Goal: Check status: Check status

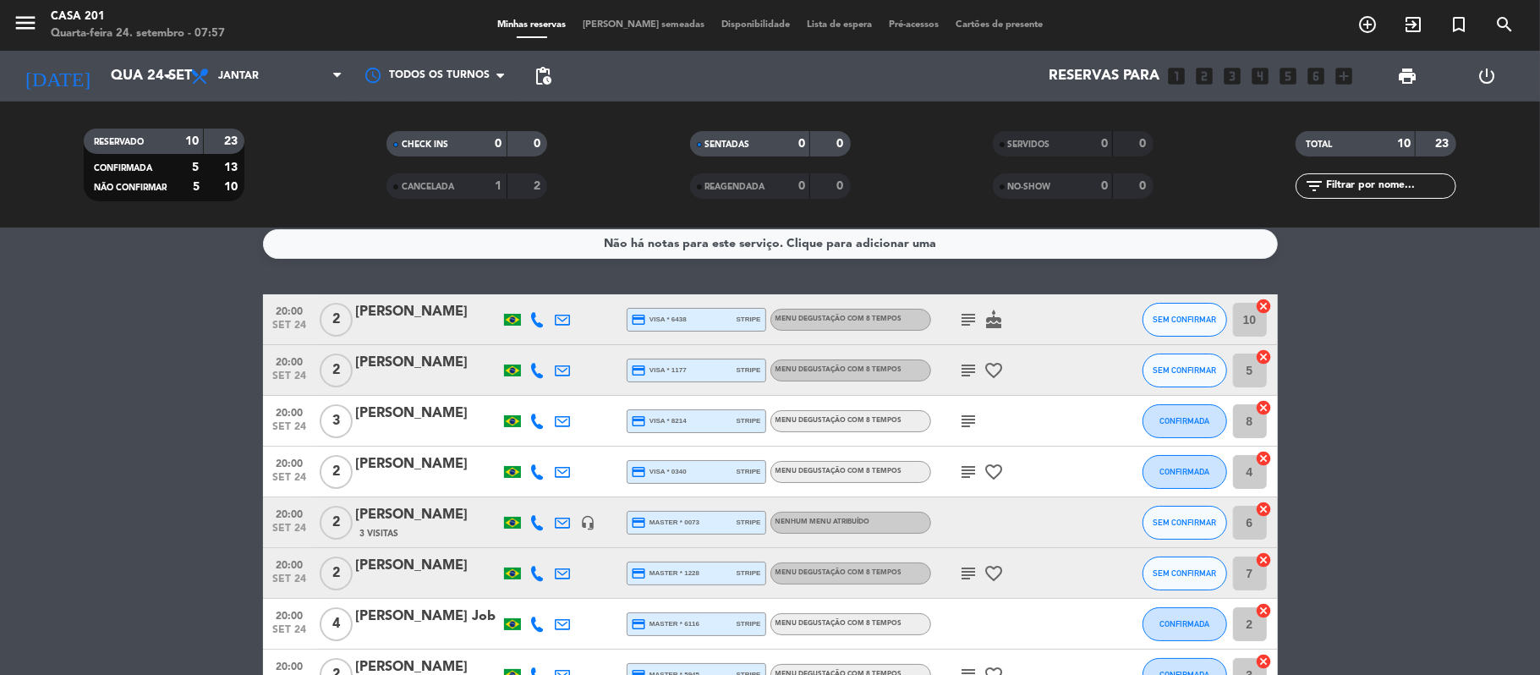
scroll to position [14, 0]
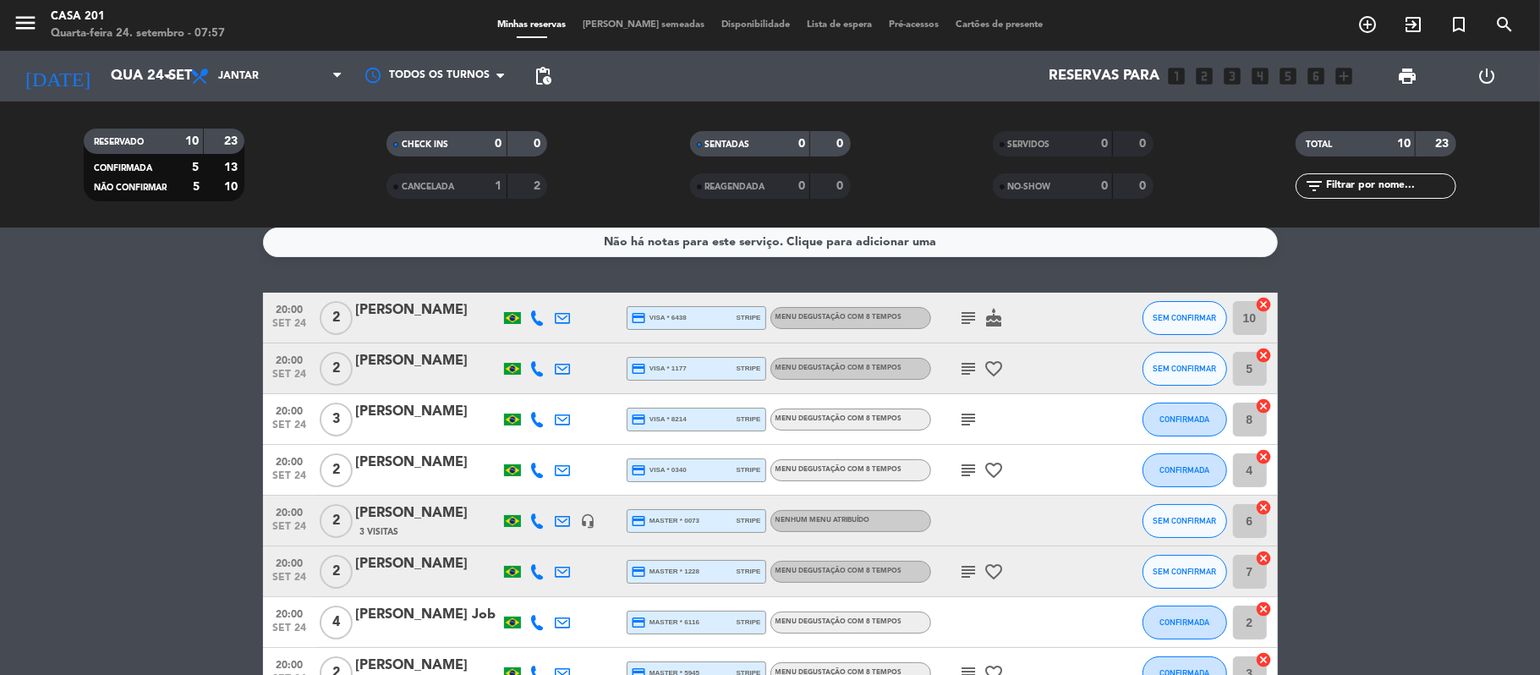
click at [971, 321] on icon "subject" at bounding box center [969, 318] width 20 height 20
click at [962, 367] on icon "subject" at bounding box center [969, 369] width 20 height 20
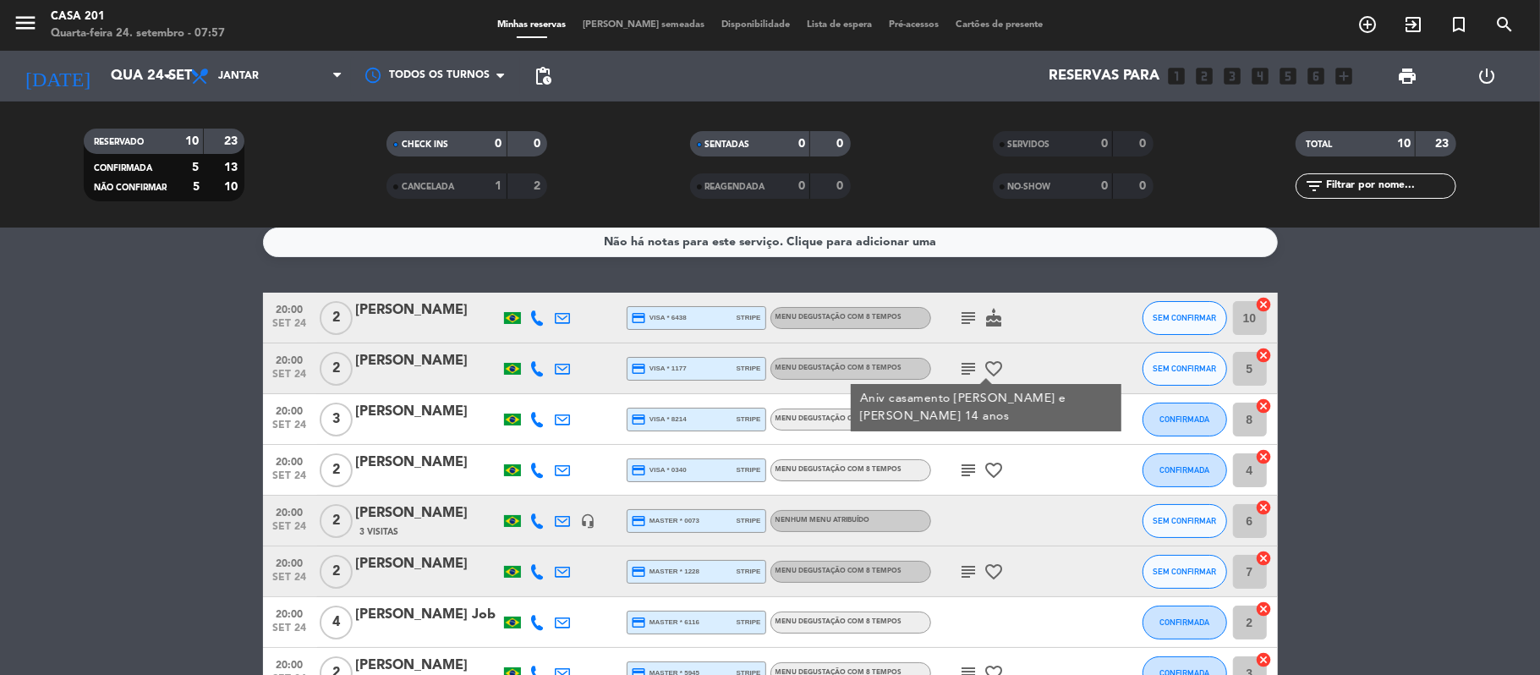
click at [962, 367] on icon "subject" at bounding box center [969, 369] width 20 height 20
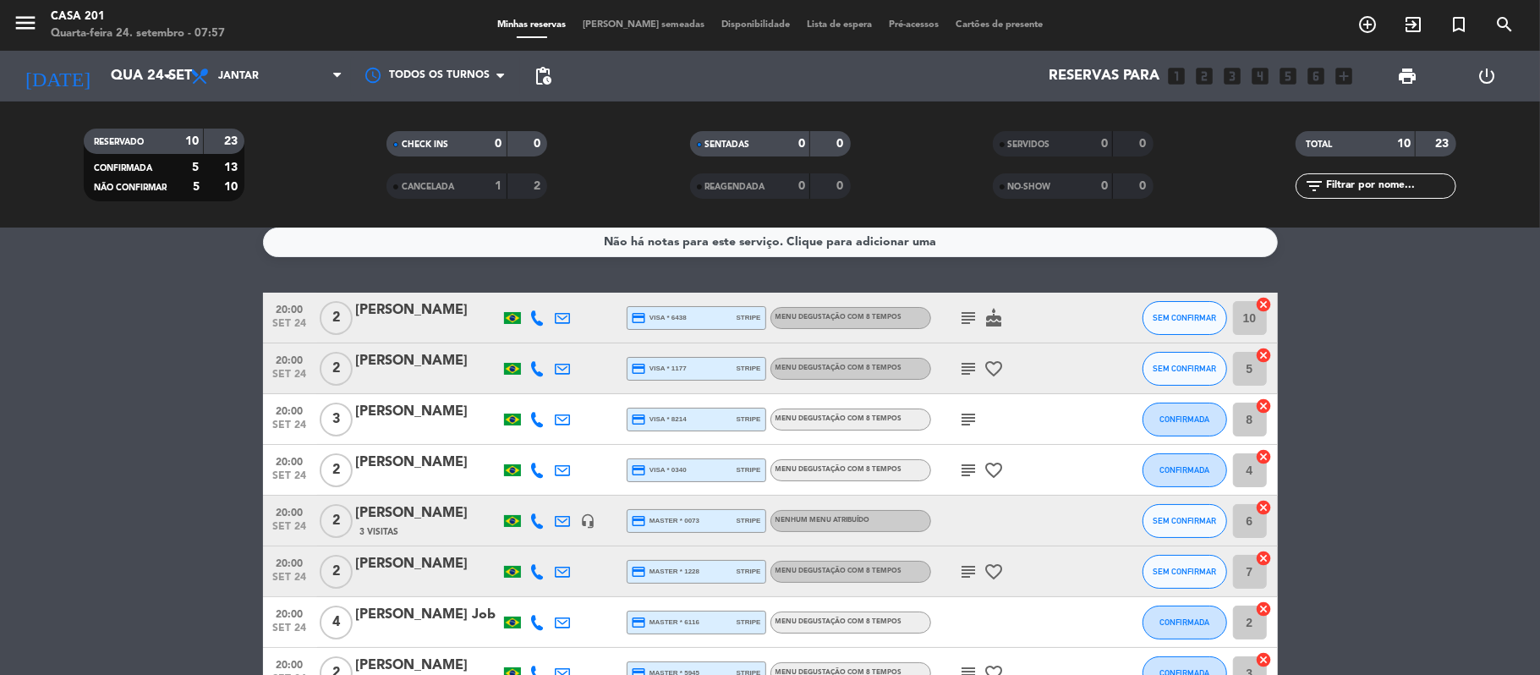
click at [962, 431] on div "subject" at bounding box center [1007, 419] width 152 height 50
click at [966, 420] on icon "subject" at bounding box center [969, 419] width 20 height 20
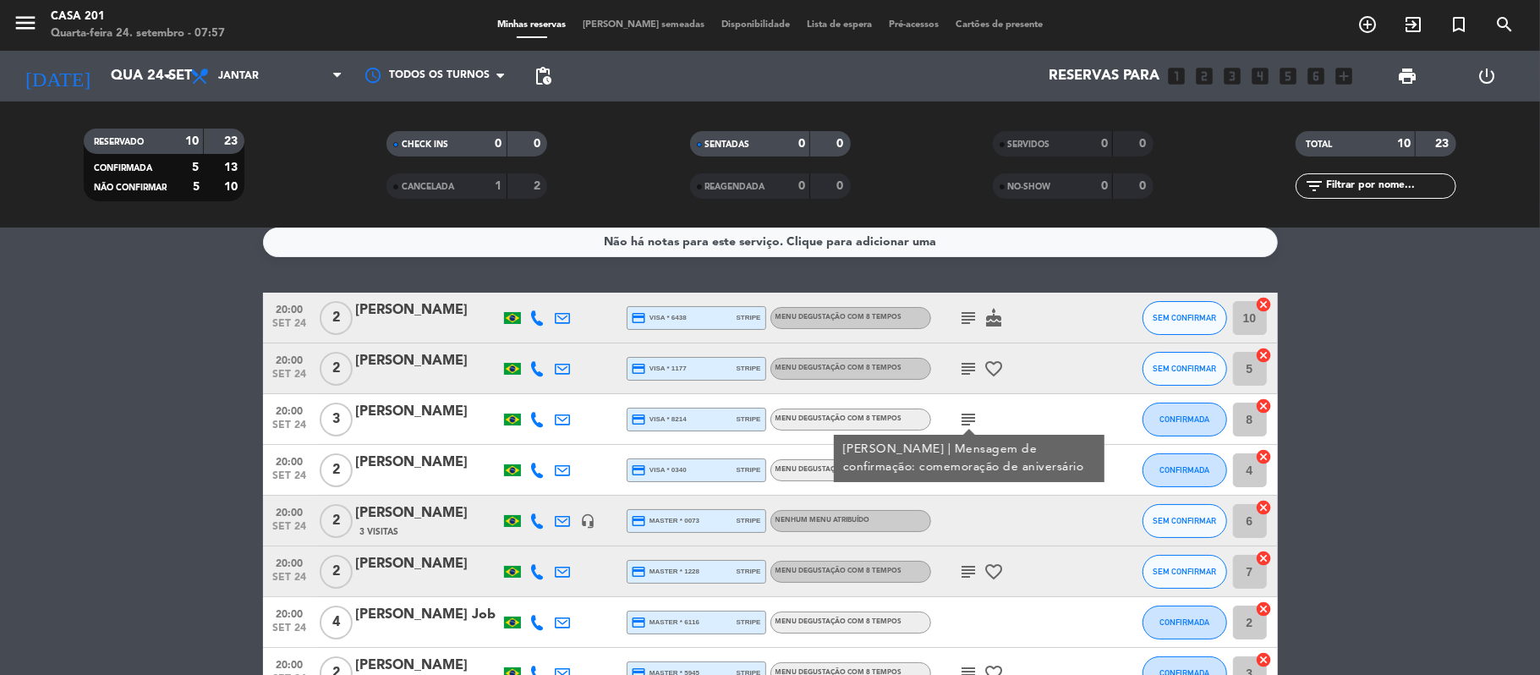
click at [966, 420] on icon "subject" at bounding box center [969, 419] width 20 height 20
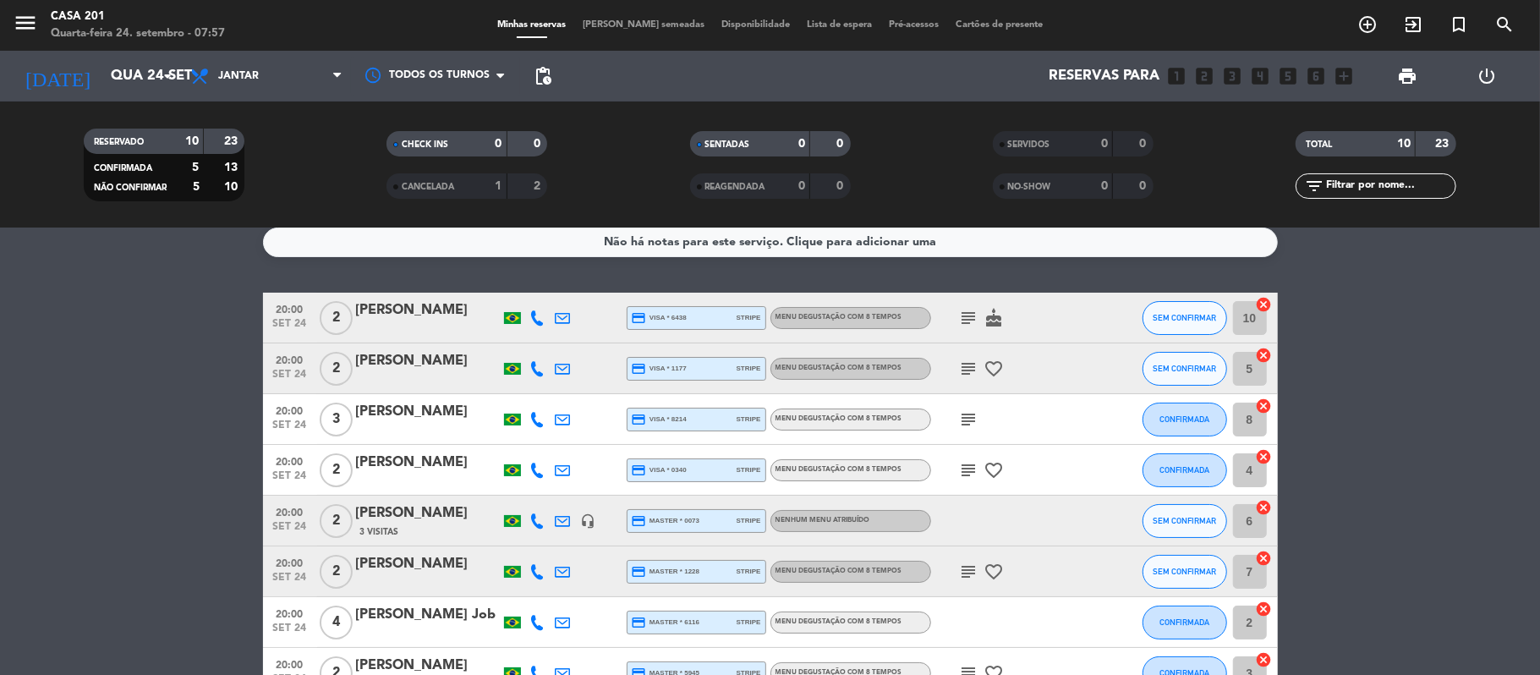
click at [967, 367] on icon "subject" at bounding box center [969, 369] width 20 height 20
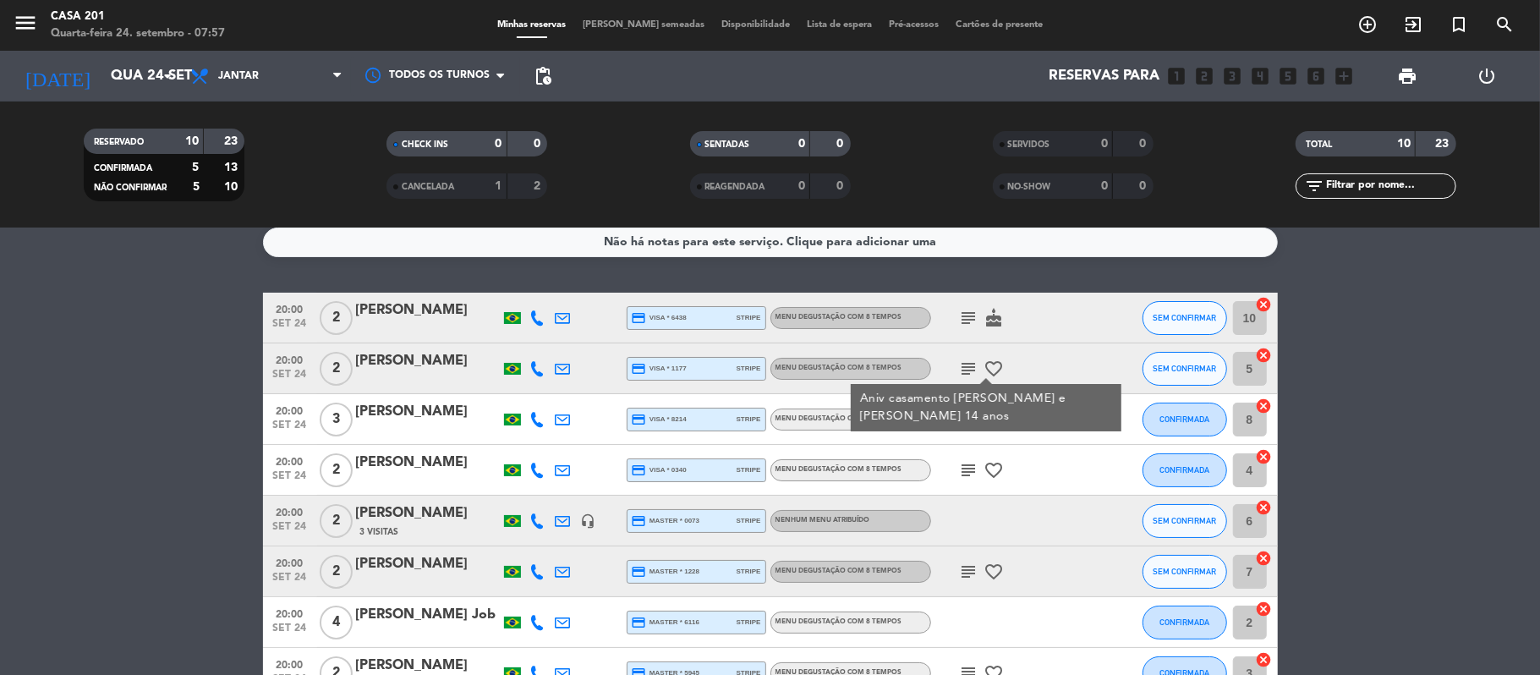
click at [967, 367] on icon "subject" at bounding box center [969, 369] width 20 height 20
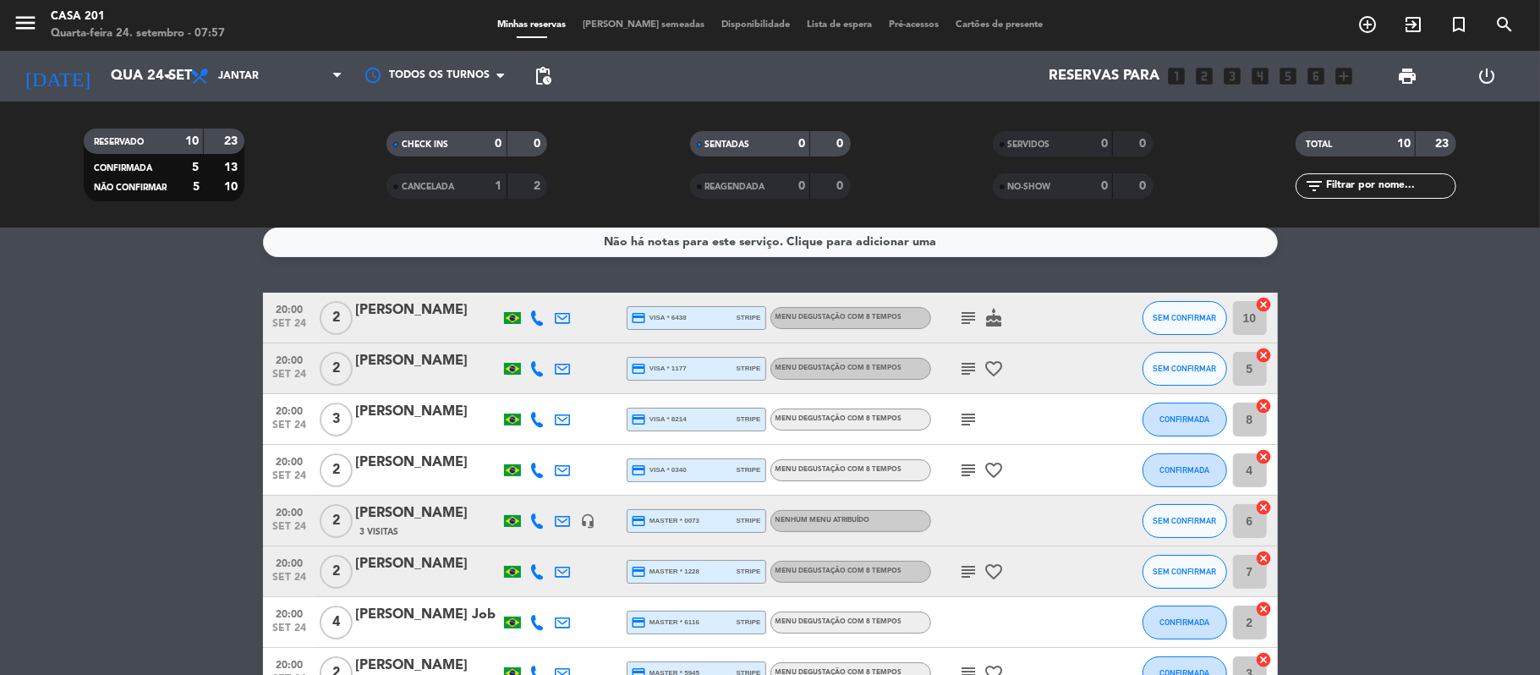
click at [971, 472] on icon "subject" at bounding box center [969, 470] width 20 height 20
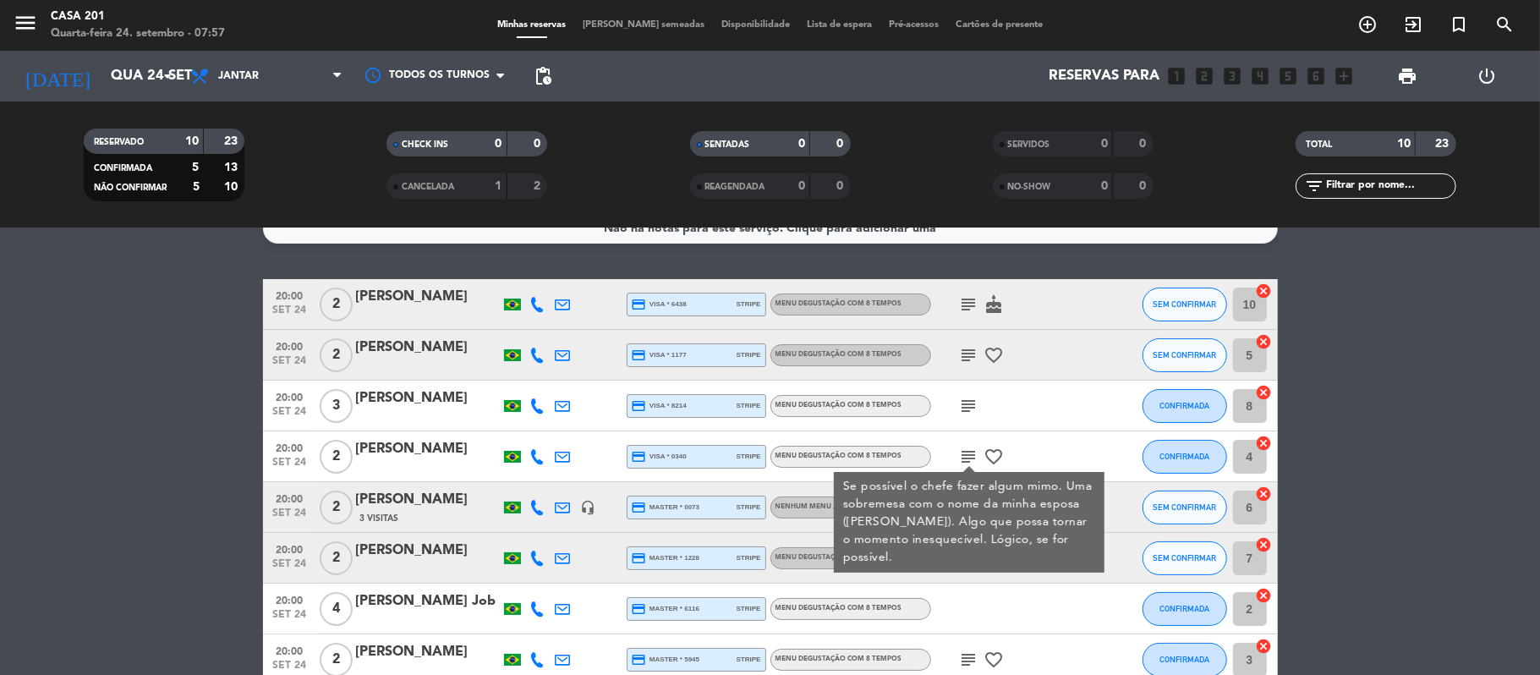
scroll to position [34, 0]
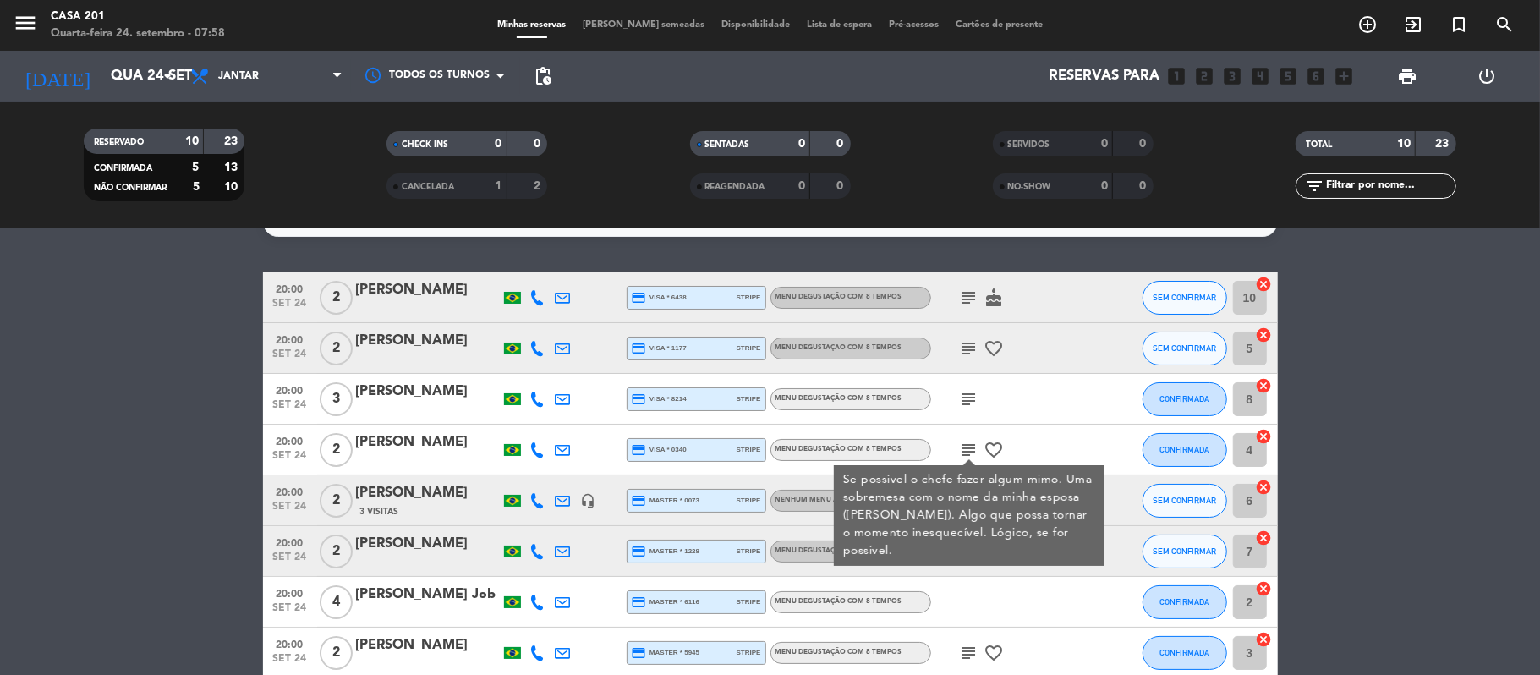
click at [966, 294] on icon "subject" at bounding box center [969, 298] width 20 height 20
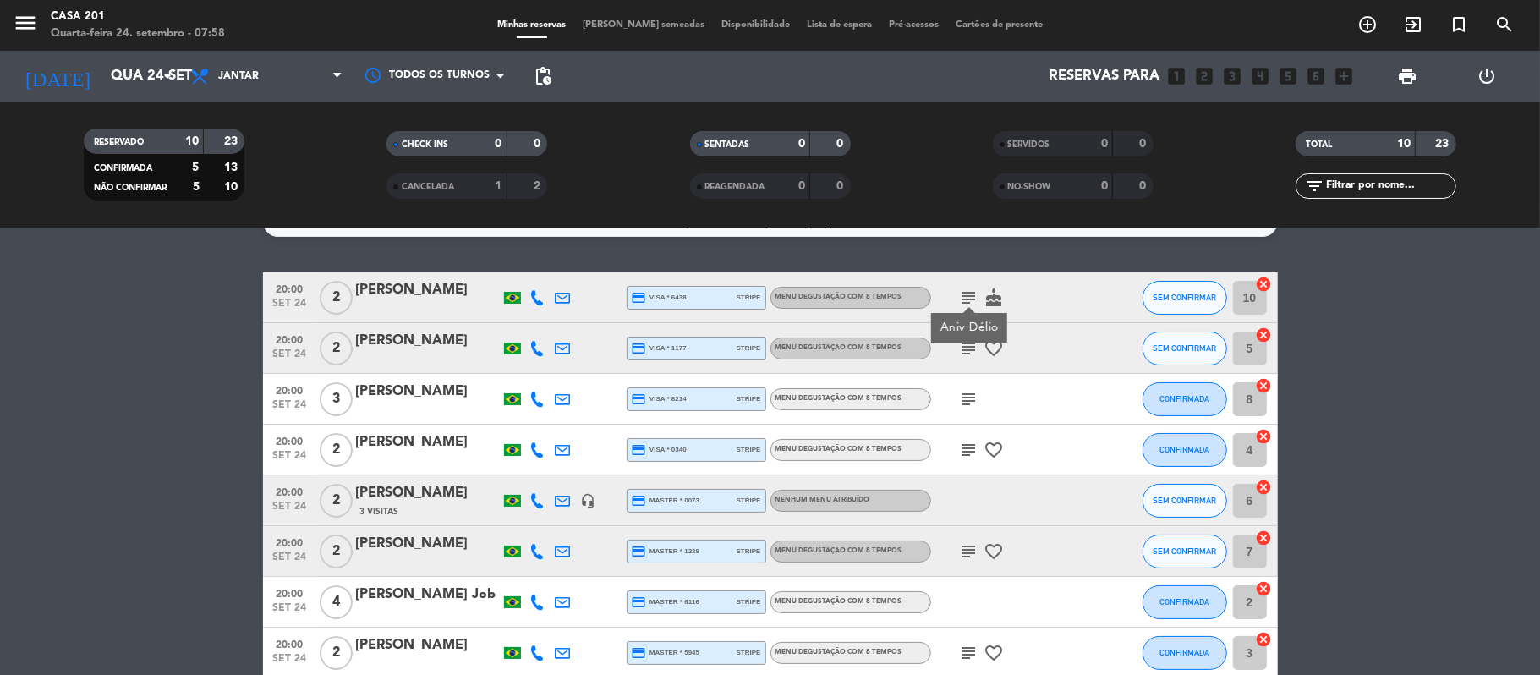
click at [966, 294] on icon "subject" at bounding box center [969, 298] width 20 height 20
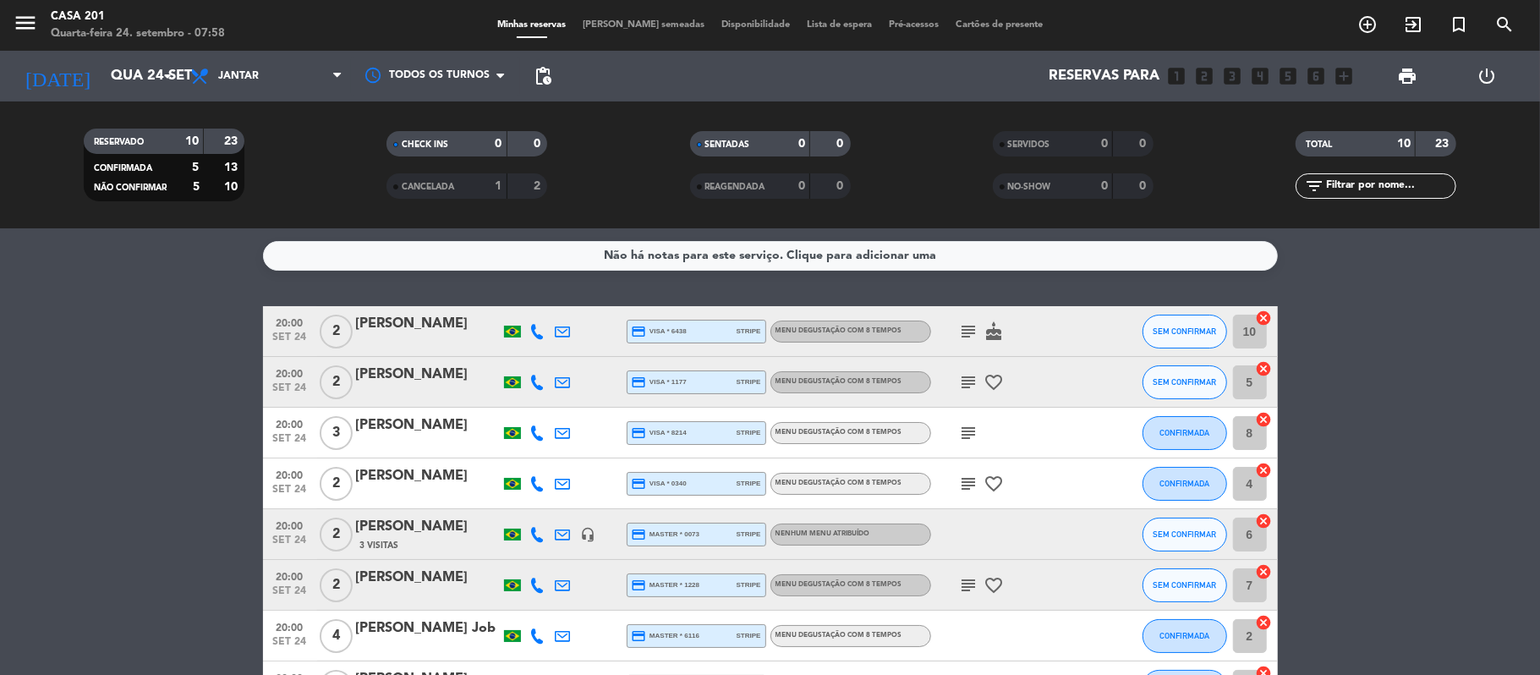
click at [966, 322] on icon "subject" at bounding box center [969, 331] width 20 height 20
click at [962, 377] on icon "subject" at bounding box center [969, 382] width 20 height 20
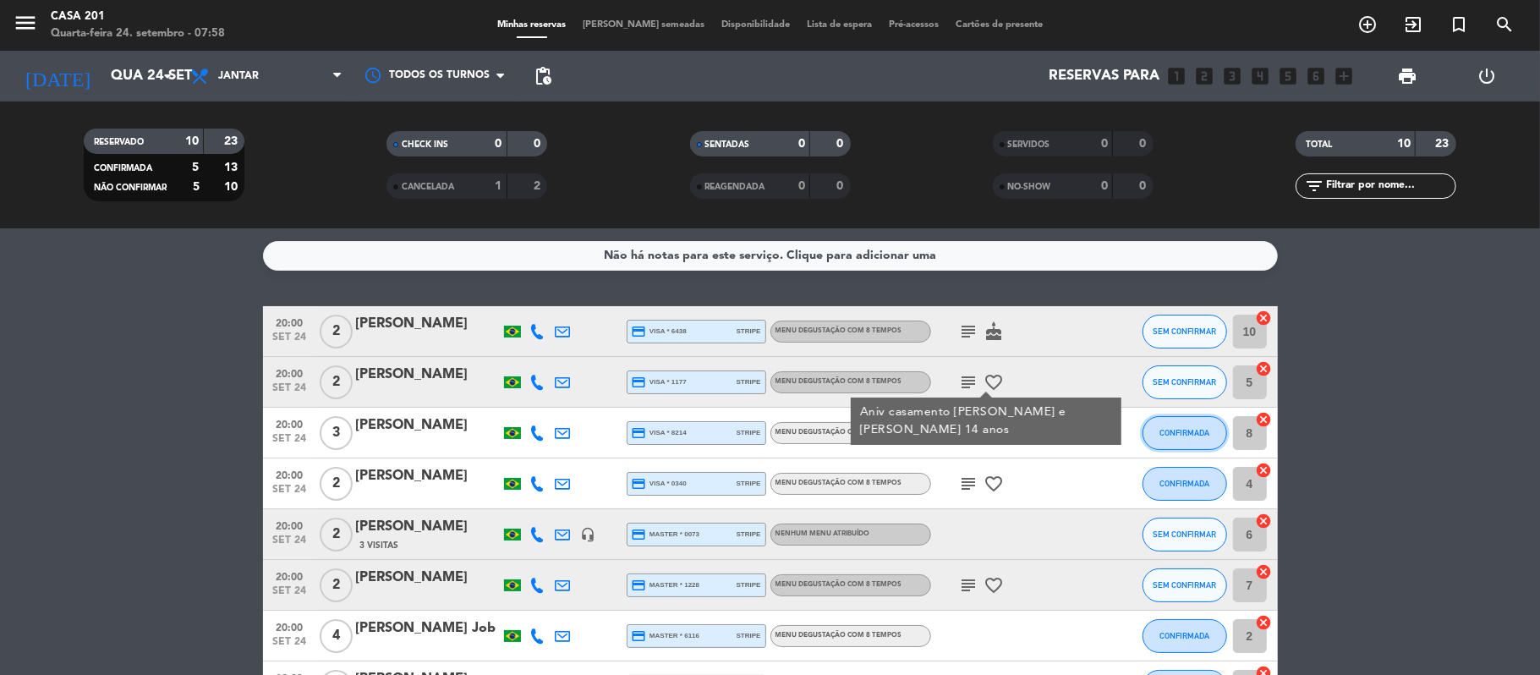
click at [1182, 421] on button "CONFIRMADA" at bounding box center [1185, 433] width 85 height 34
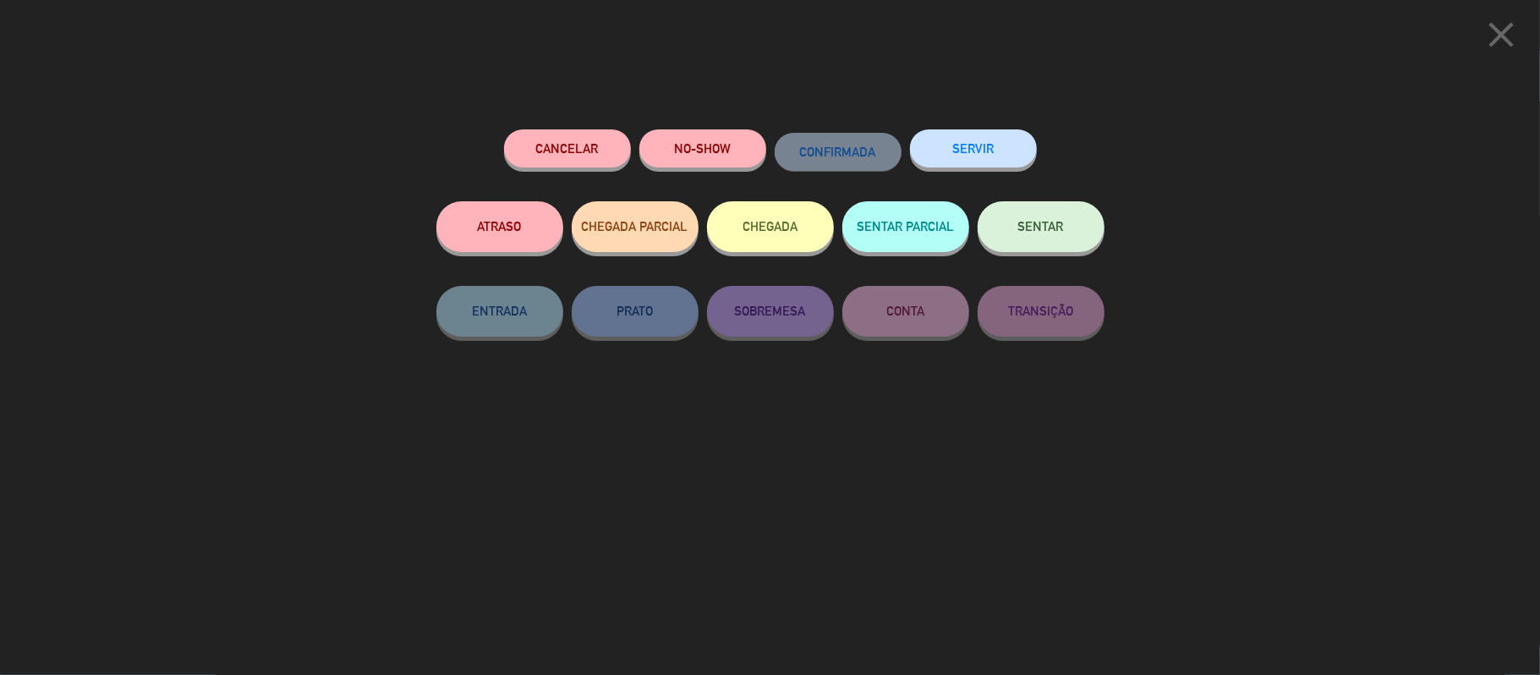
click at [1504, 25] on icon "close" at bounding box center [1501, 35] width 42 height 42
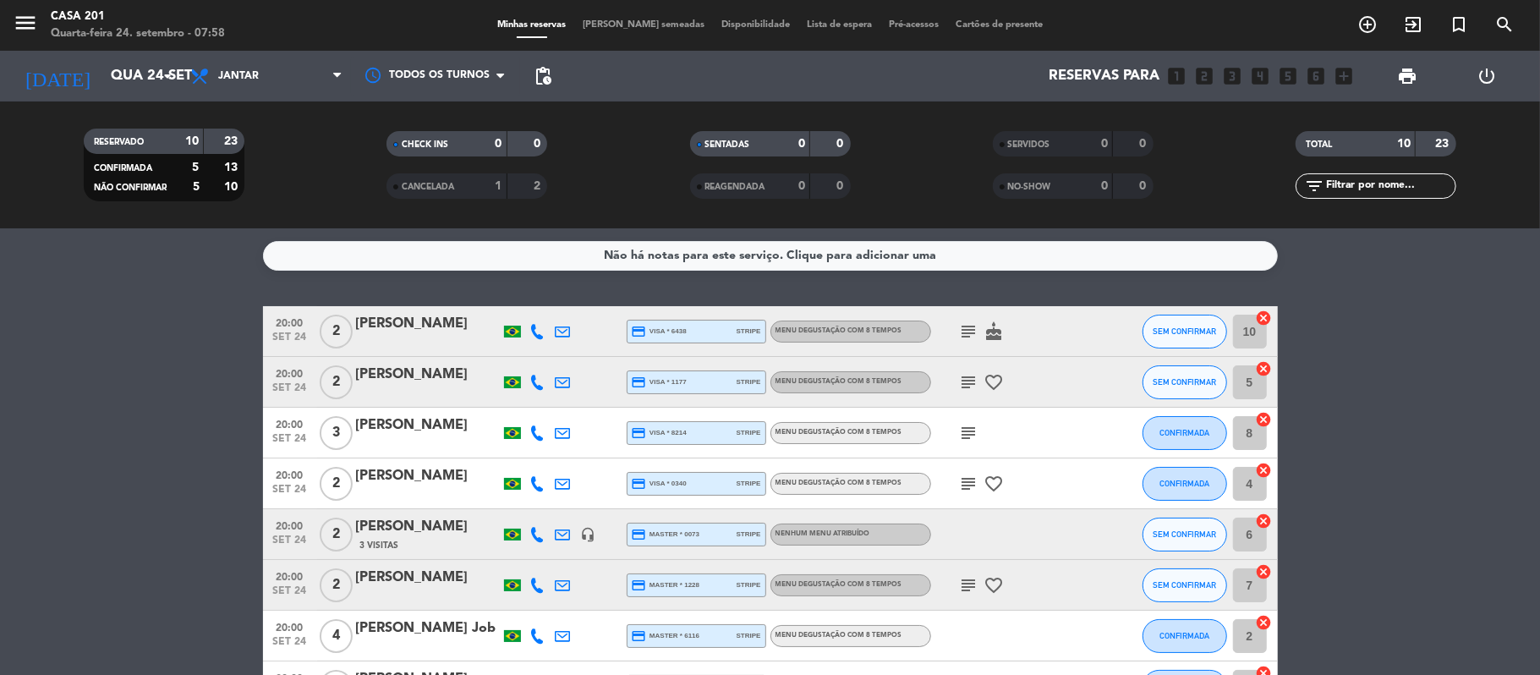
click at [978, 329] on icon "subject" at bounding box center [969, 331] width 20 height 20
click at [967, 382] on icon "subject" at bounding box center [969, 382] width 20 height 20
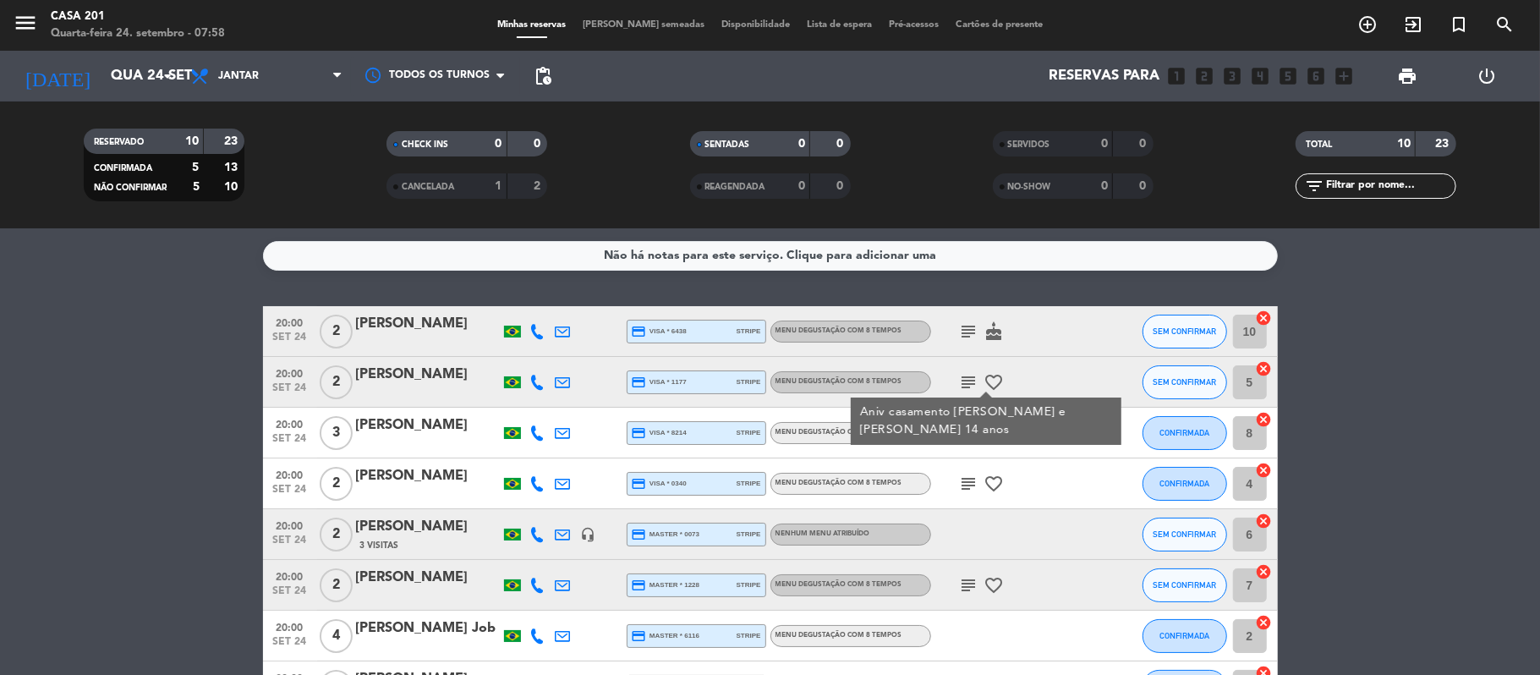
click at [967, 382] on icon "subject" at bounding box center [969, 382] width 20 height 20
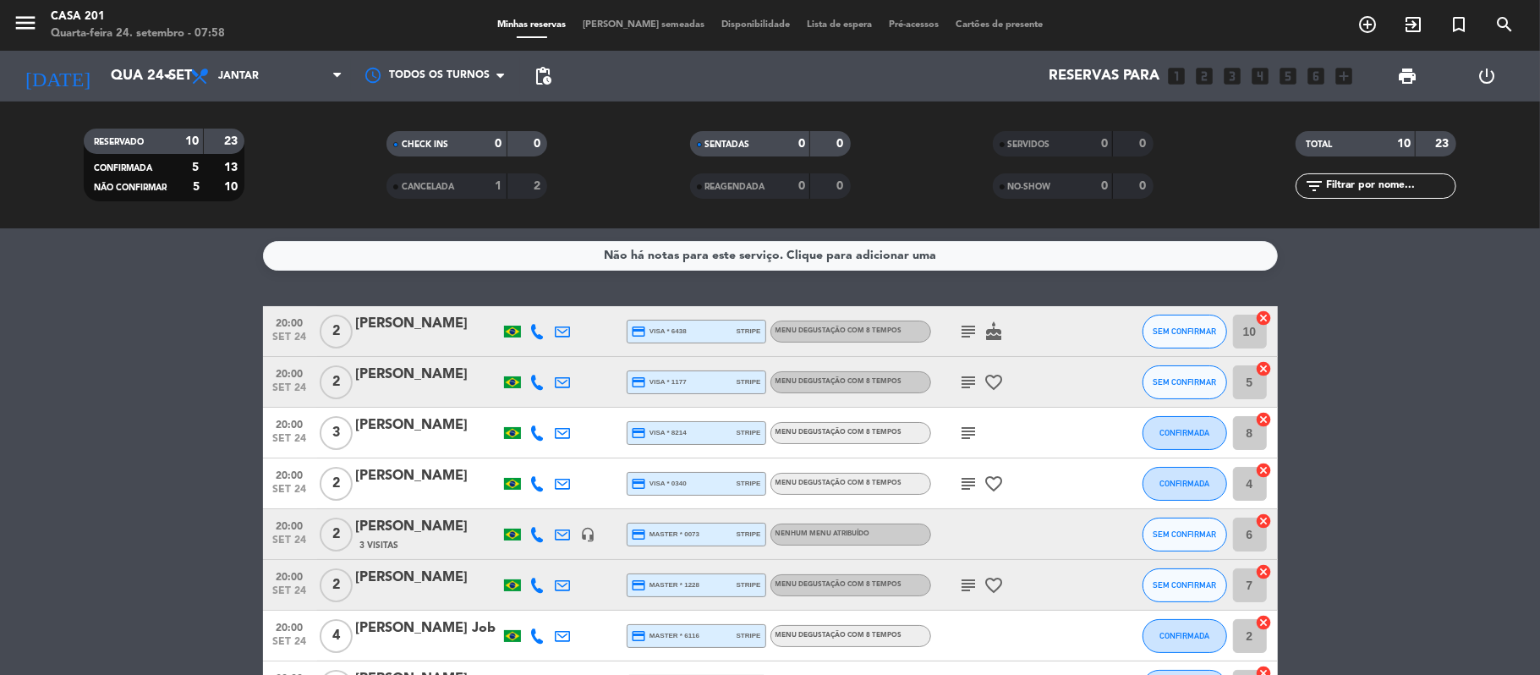
click at [968, 436] on icon "subject" at bounding box center [969, 433] width 20 height 20
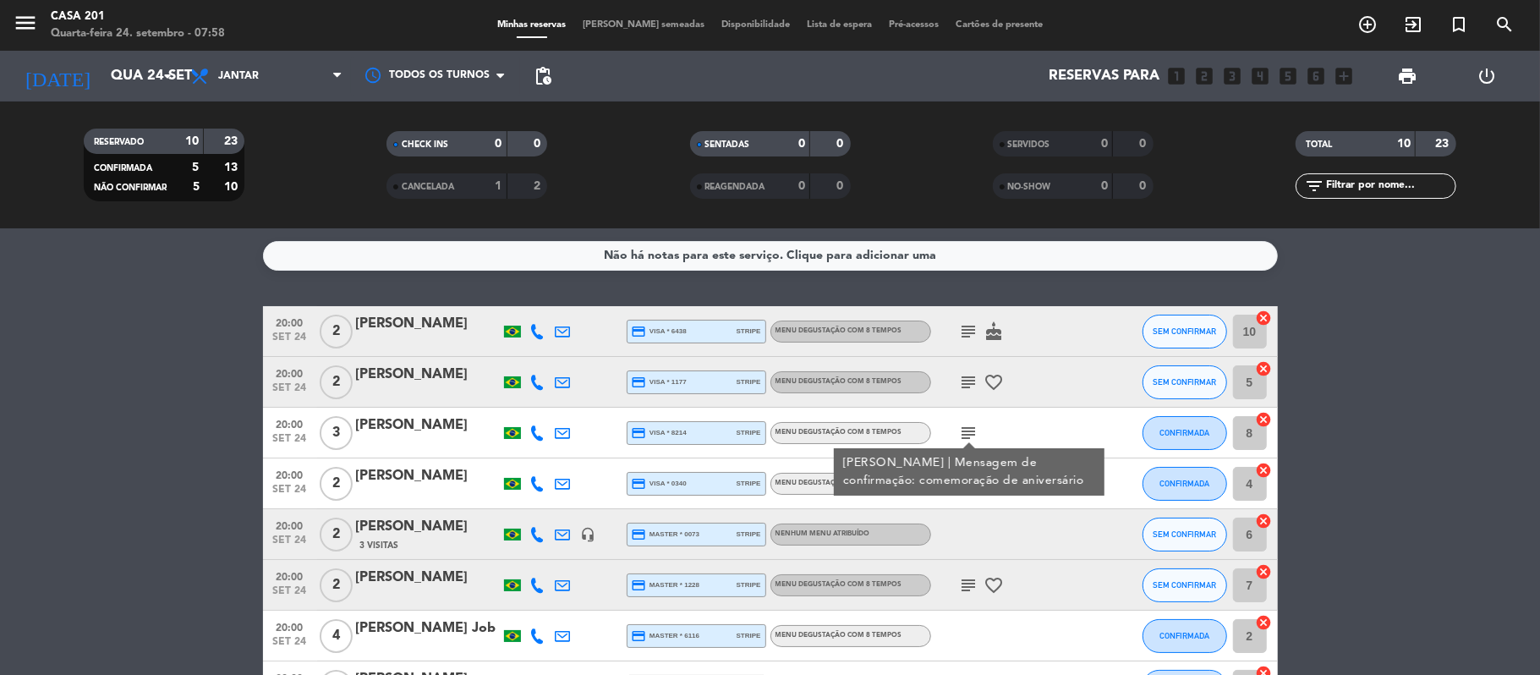
click at [968, 436] on icon "subject" at bounding box center [969, 433] width 20 height 20
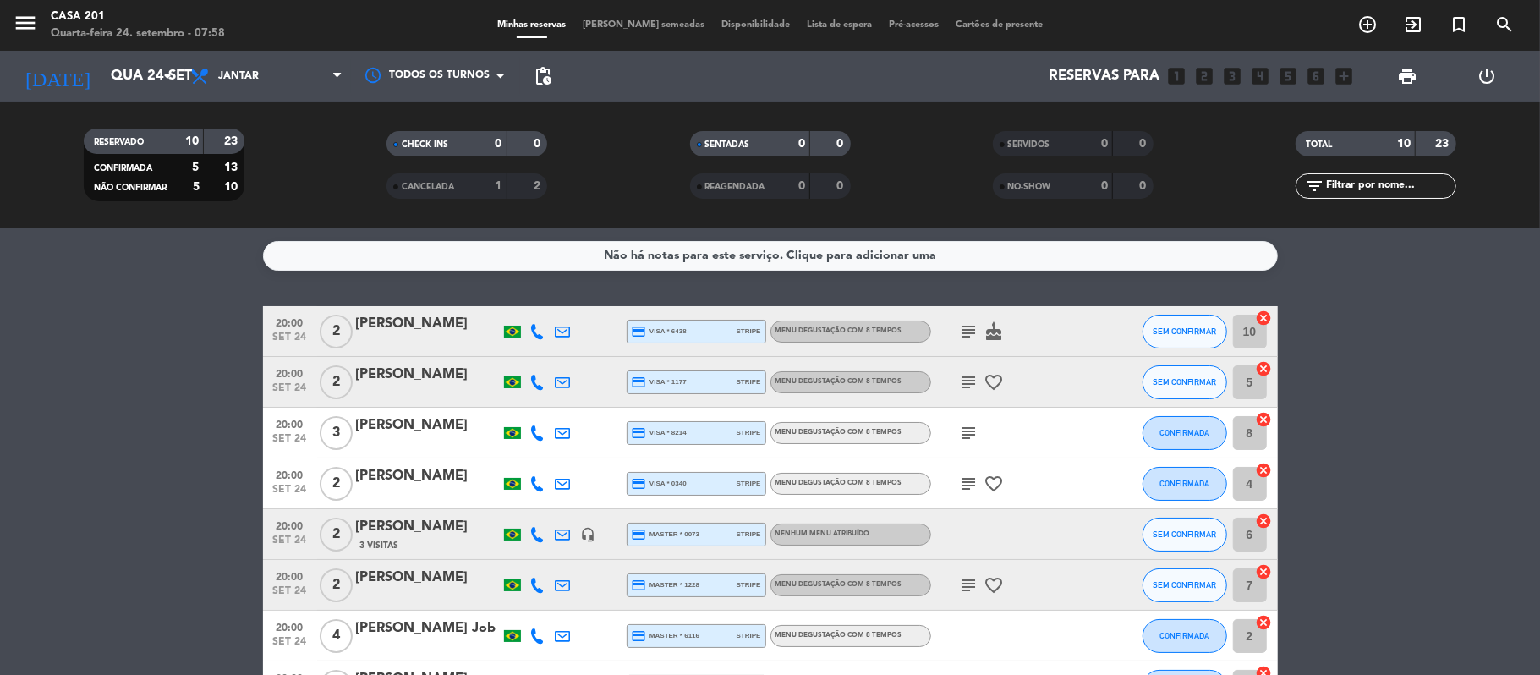
click at [967, 481] on icon "subject" at bounding box center [969, 484] width 20 height 20
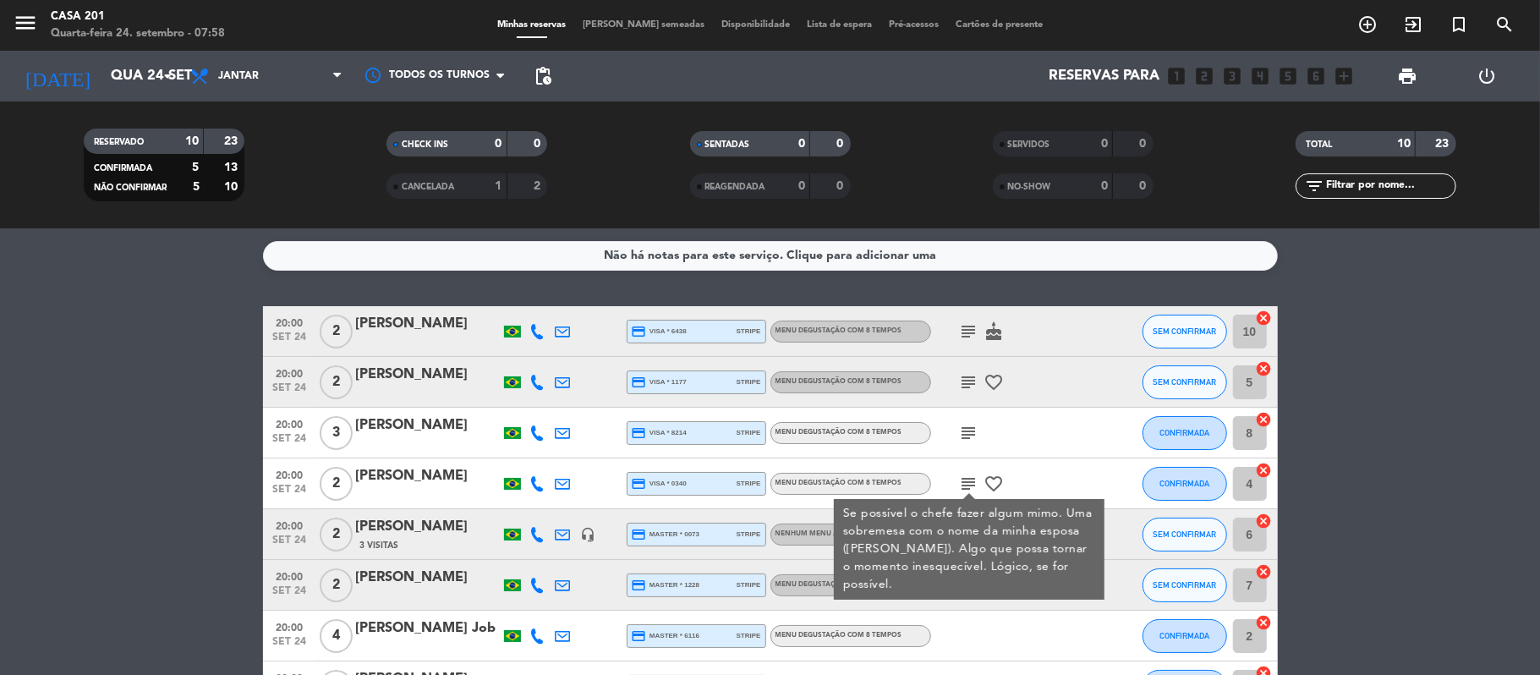
click at [967, 481] on icon "subject" at bounding box center [969, 484] width 20 height 20
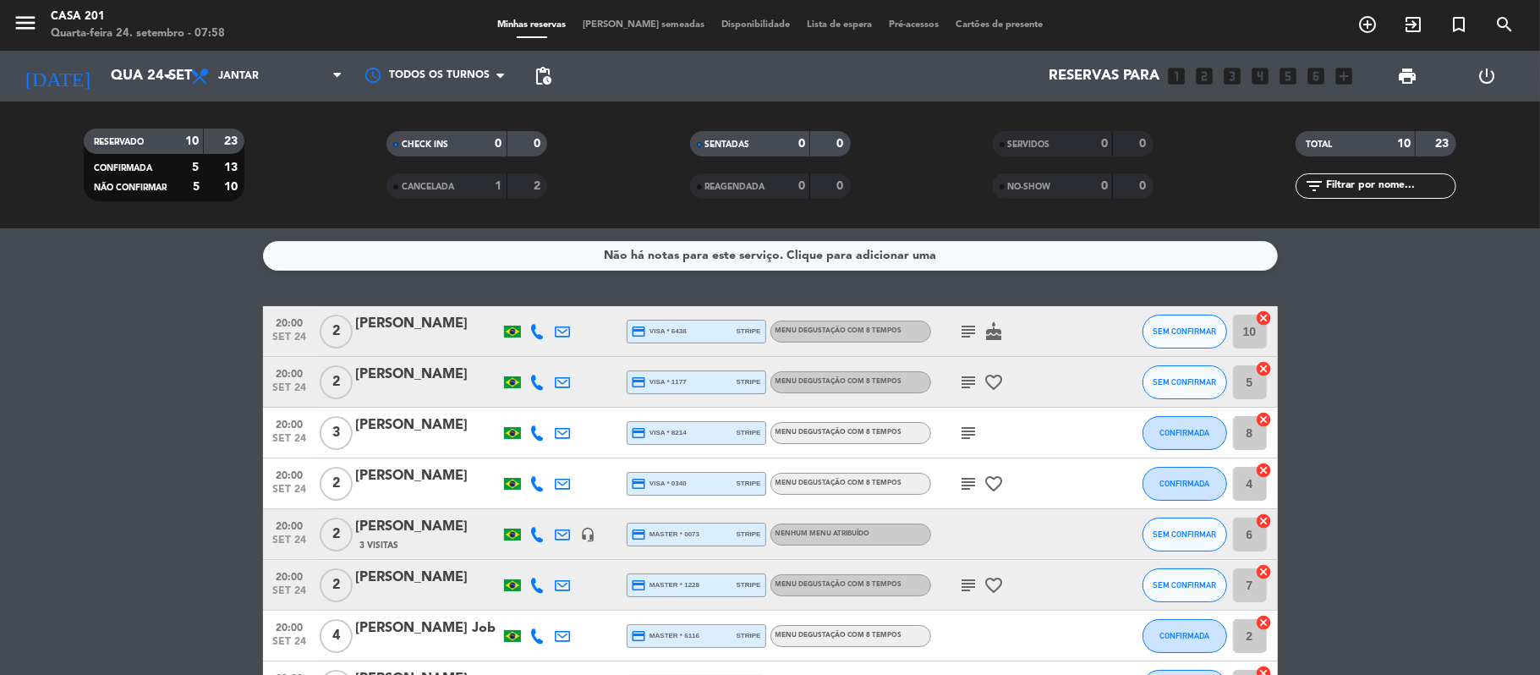
click at [964, 586] on icon "subject" at bounding box center [969, 585] width 20 height 20
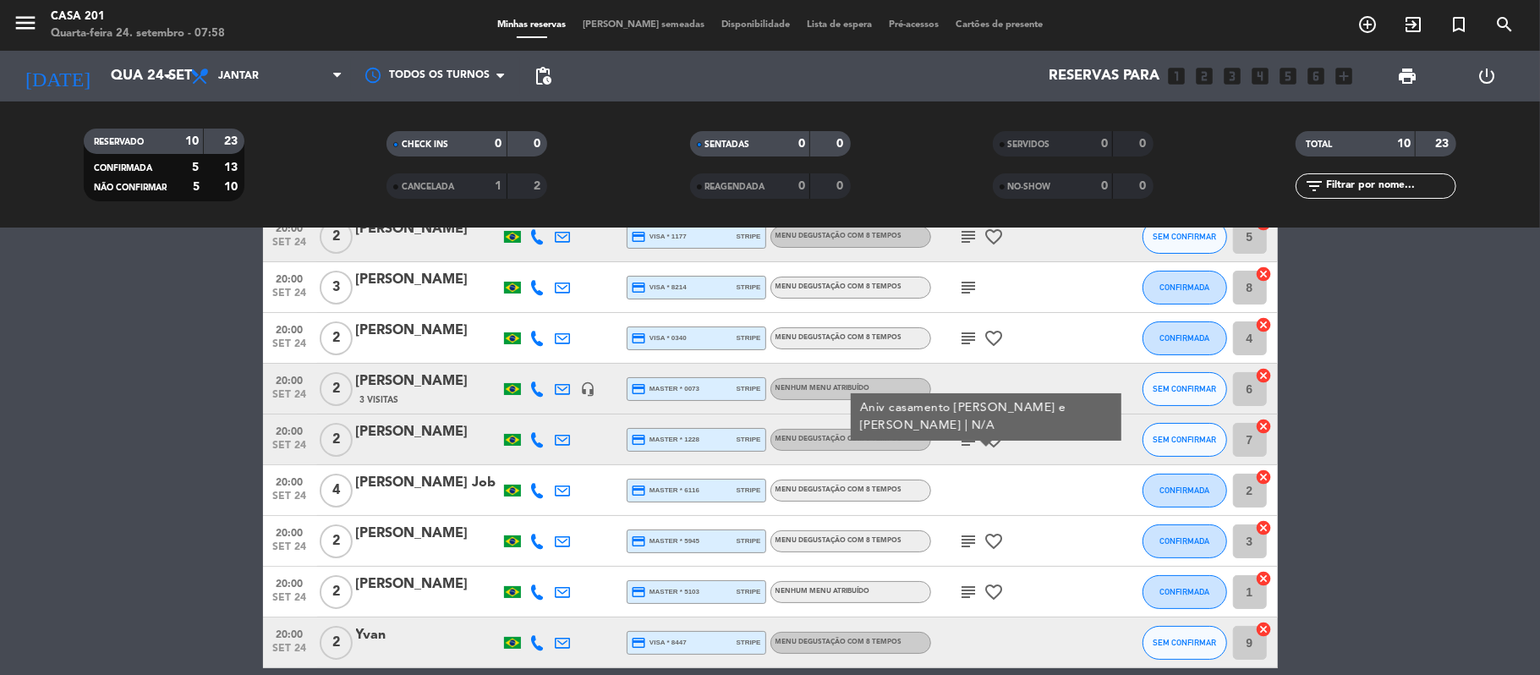
scroll to position [147, 0]
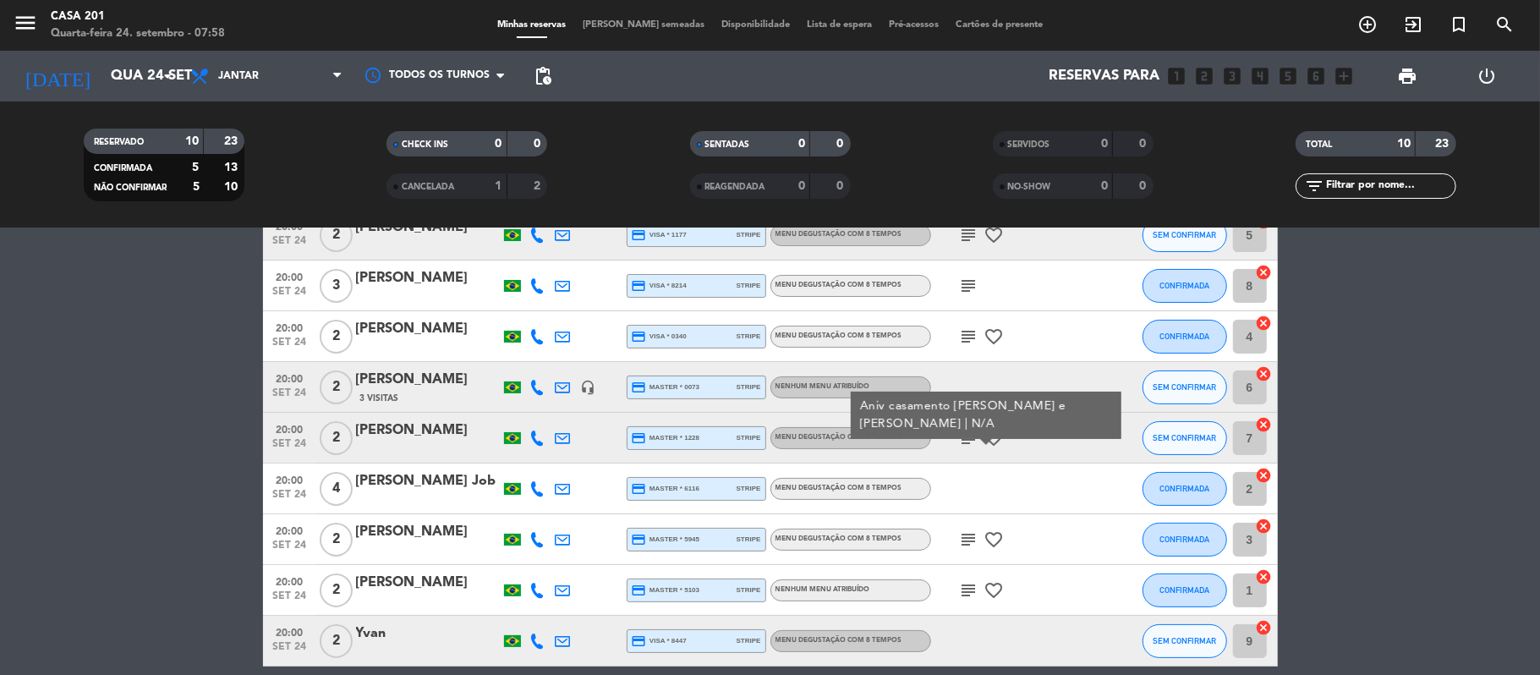
click at [962, 540] on icon "subject" at bounding box center [969, 539] width 20 height 20
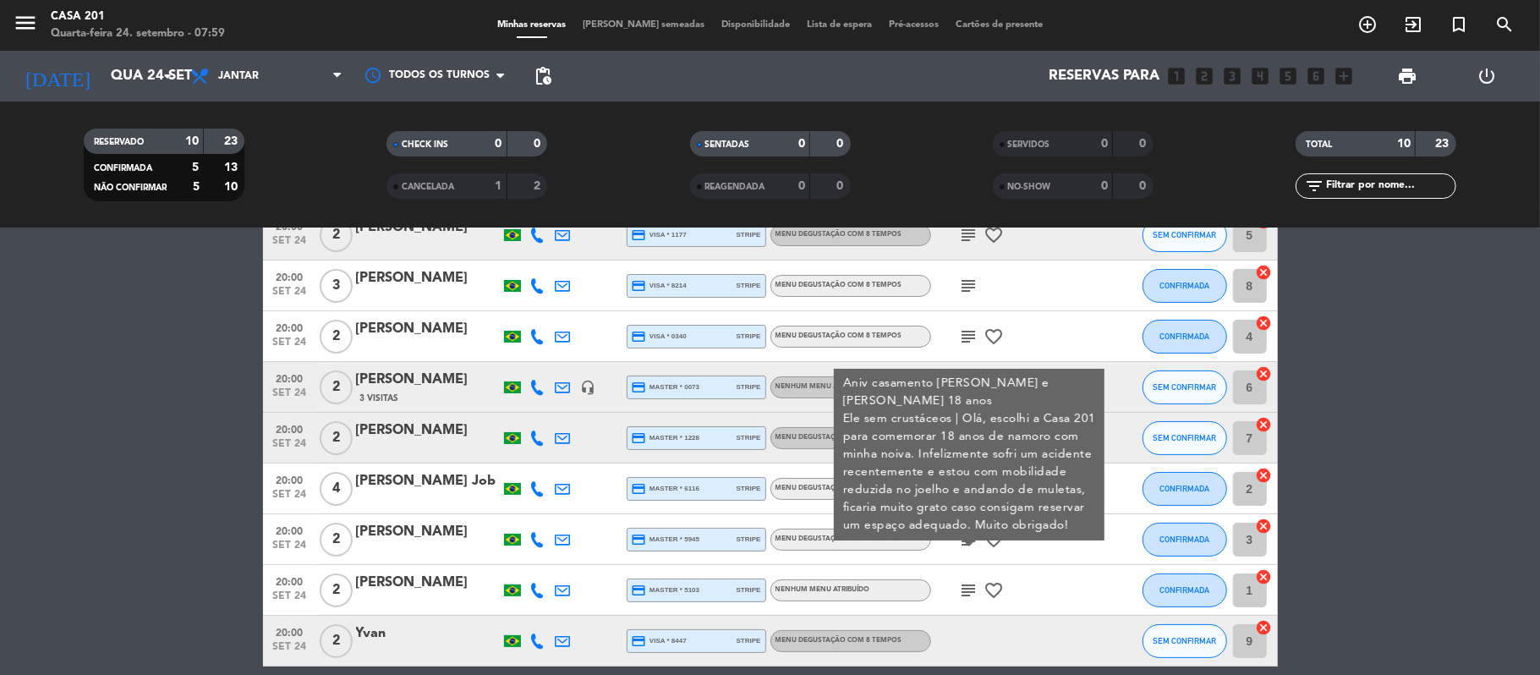
click at [164, 465] on bookings-row "20:00 [DATE] 2 [PERSON_NAME] credit_card visa * 6438 stripe Menu degustação com…" at bounding box center [770, 412] width 1540 height 507
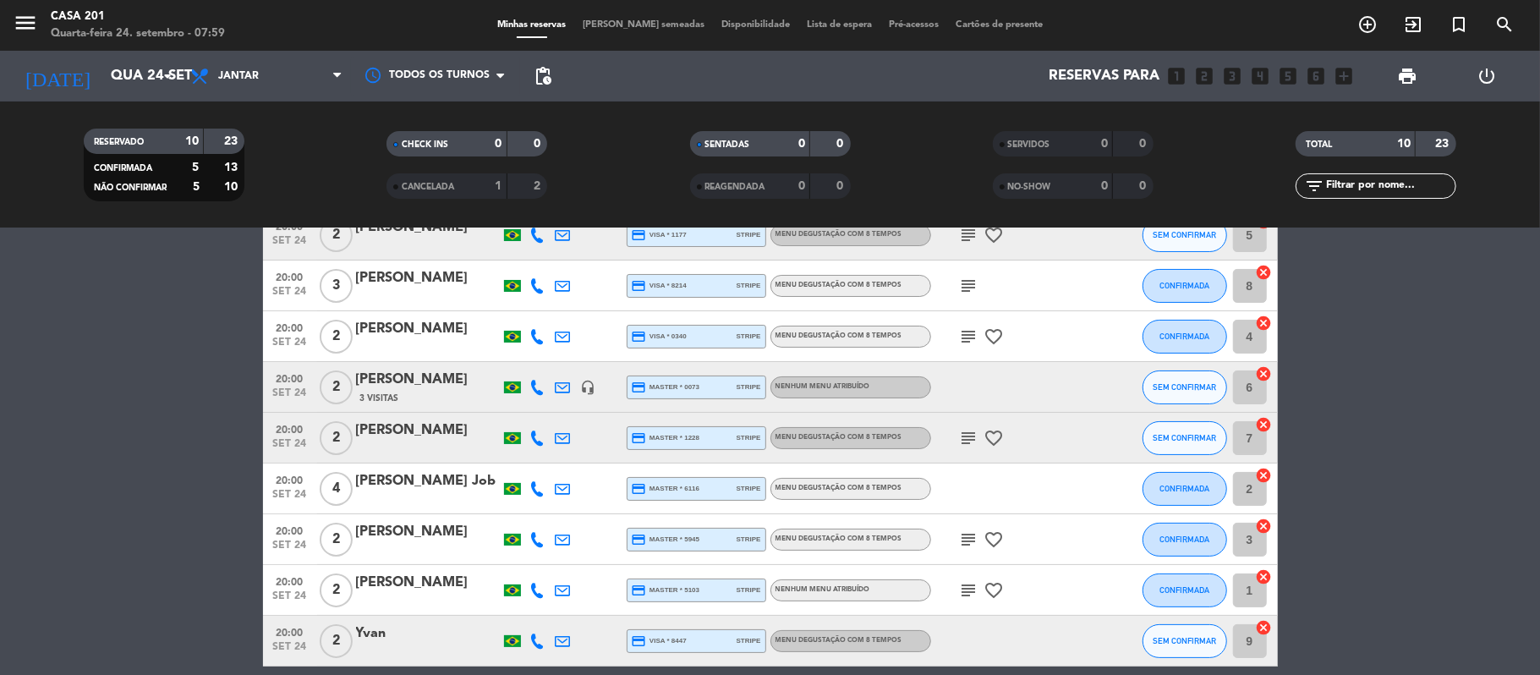
scroll to position [0, 0]
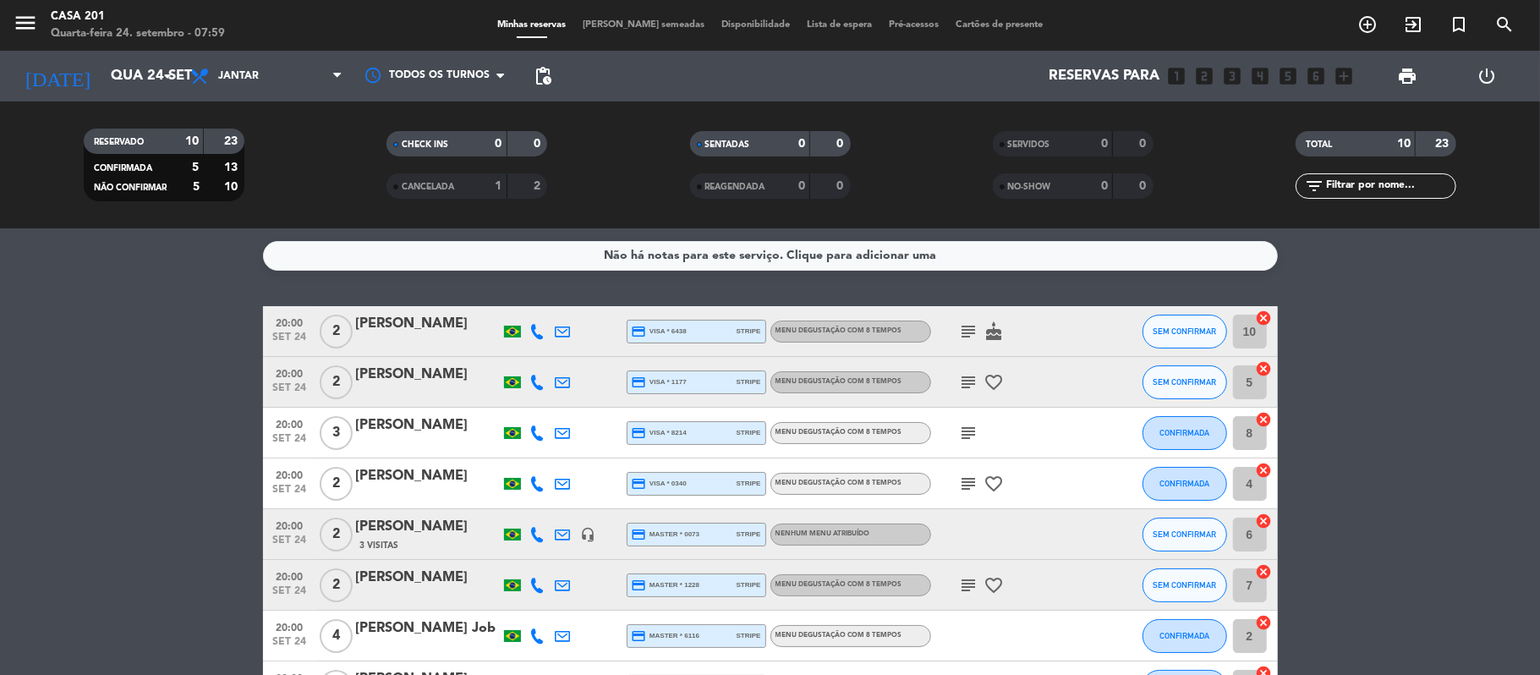
click at [961, 329] on icon "subject" at bounding box center [969, 331] width 20 height 20
click at [971, 382] on icon "subject" at bounding box center [969, 382] width 20 height 20
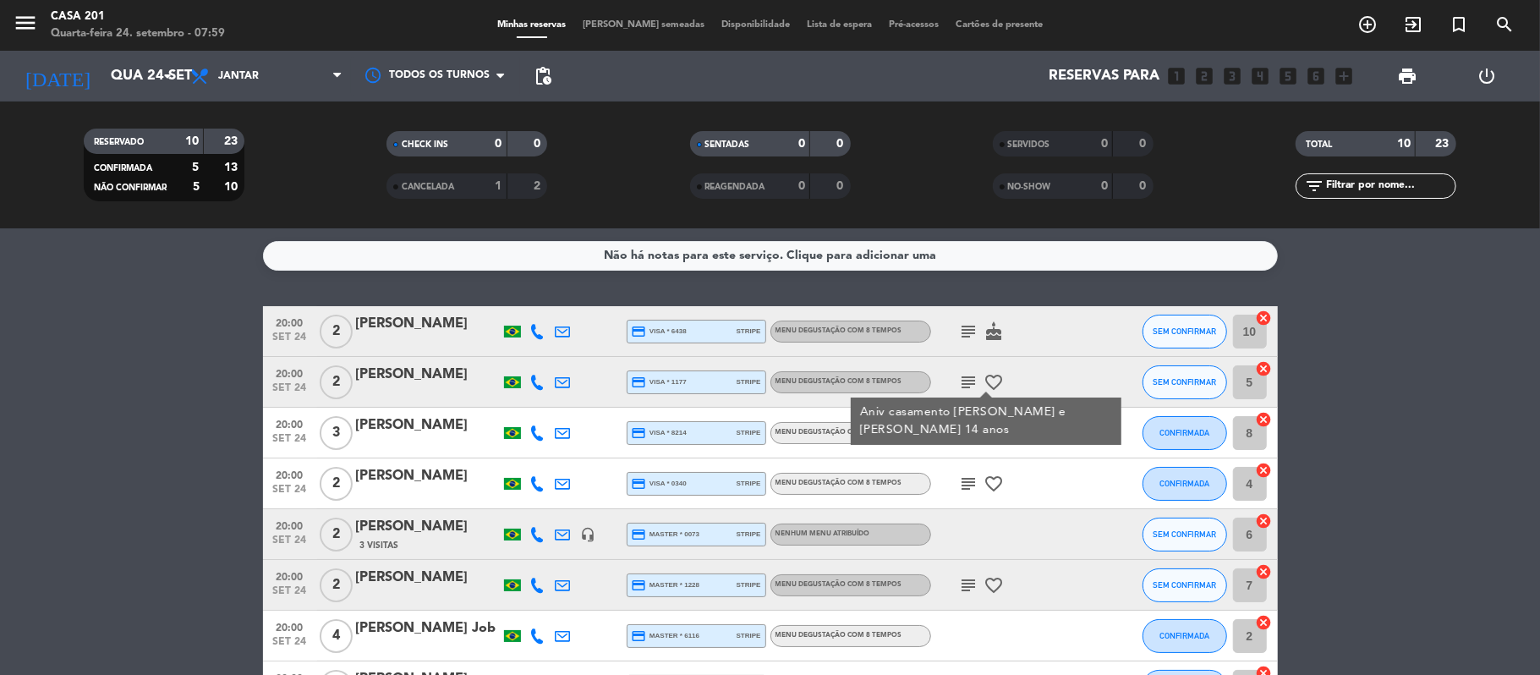
click at [966, 431] on icon "subject" at bounding box center [969, 433] width 20 height 20
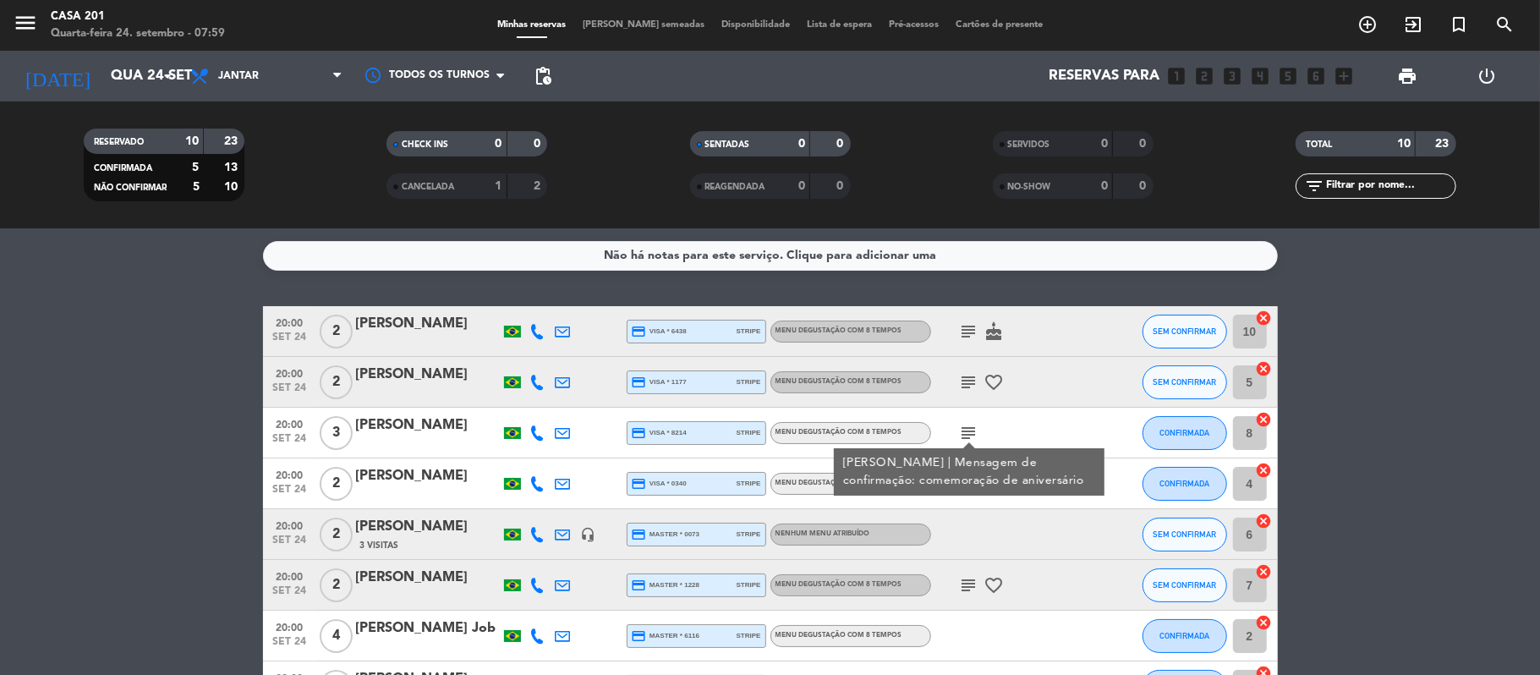
click at [966, 431] on icon "subject" at bounding box center [969, 433] width 20 height 20
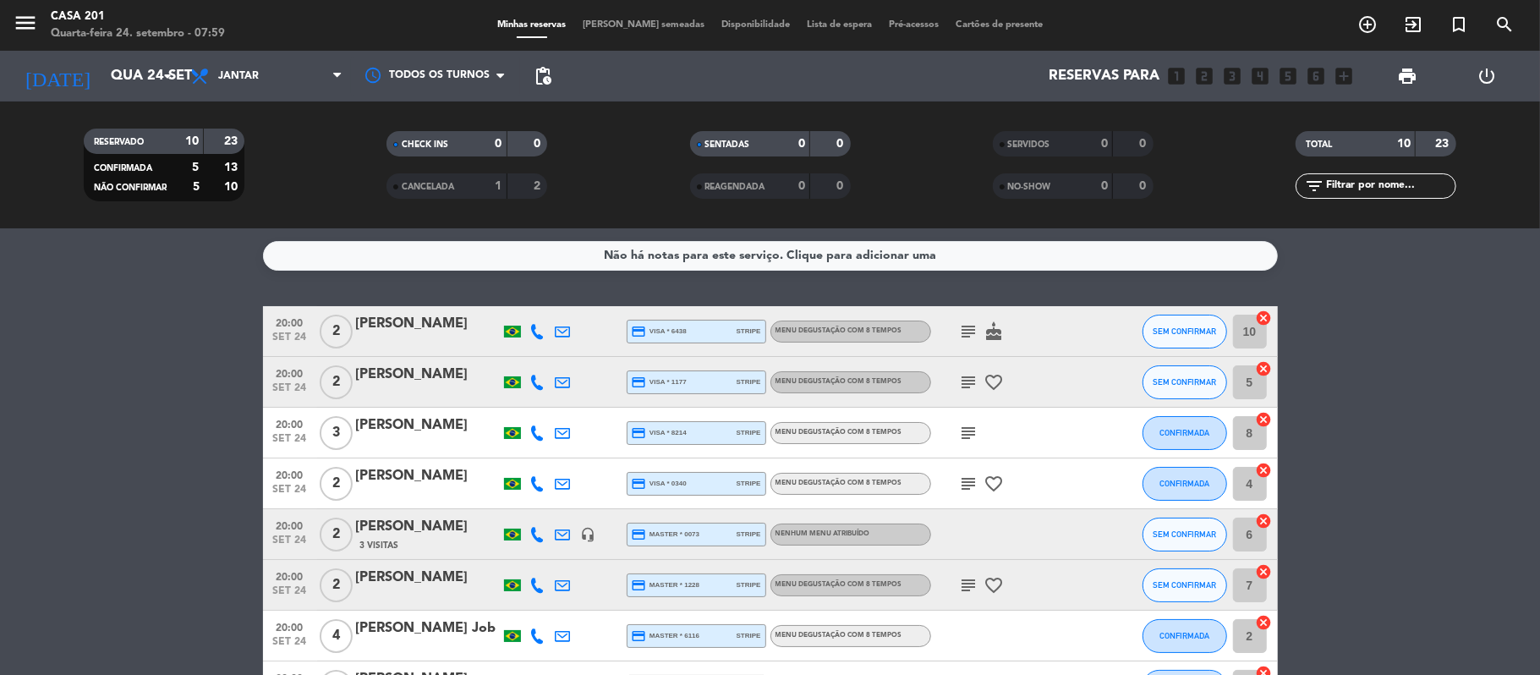
click at [964, 485] on icon "subject" at bounding box center [969, 484] width 20 height 20
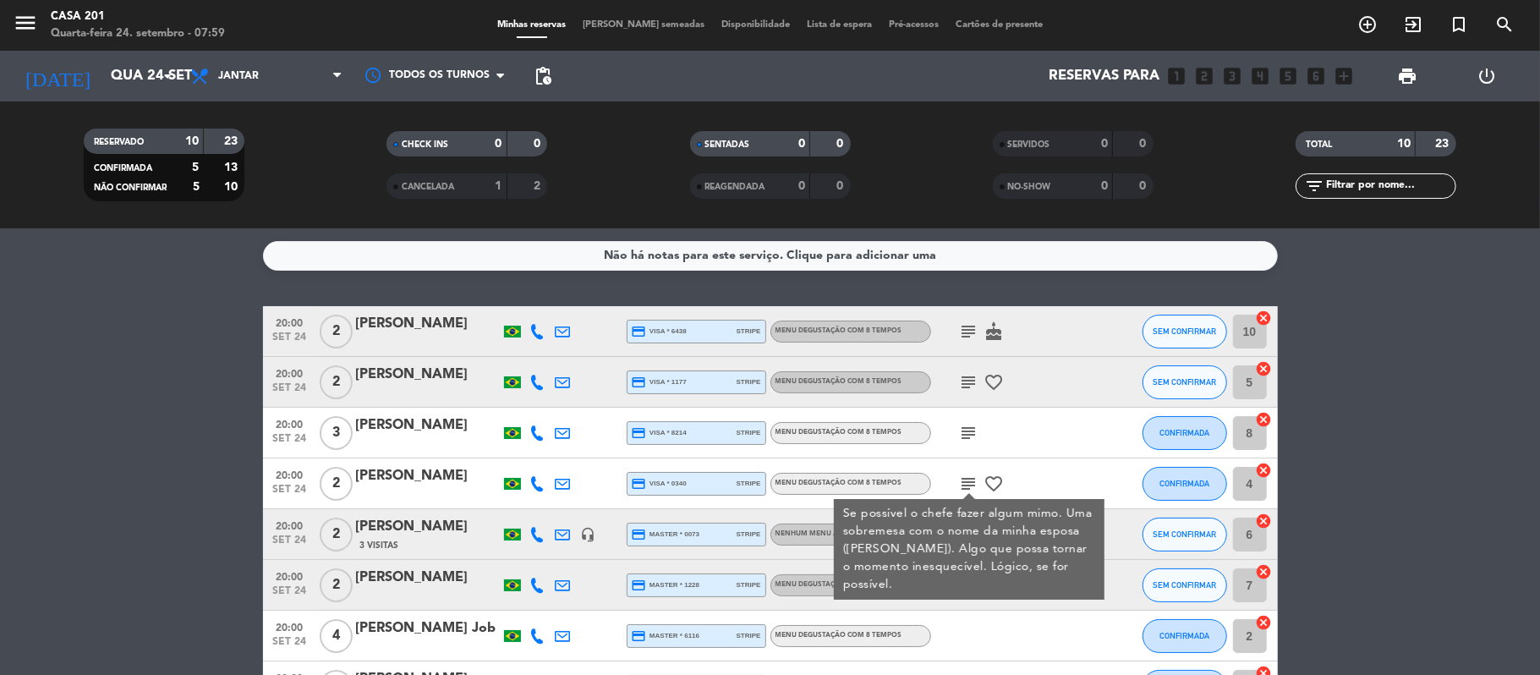
click at [964, 485] on icon "subject" at bounding box center [969, 484] width 20 height 20
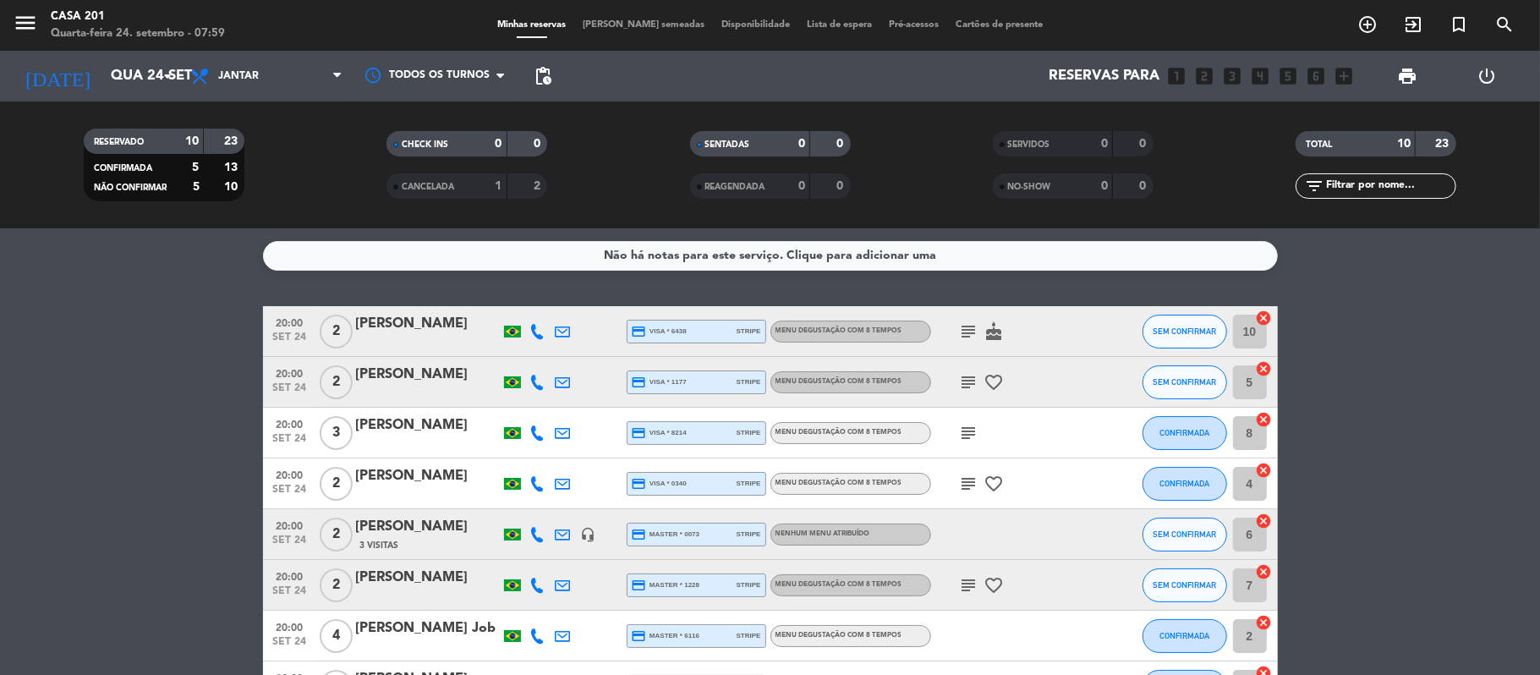
click at [965, 587] on icon "subject" at bounding box center [969, 585] width 20 height 20
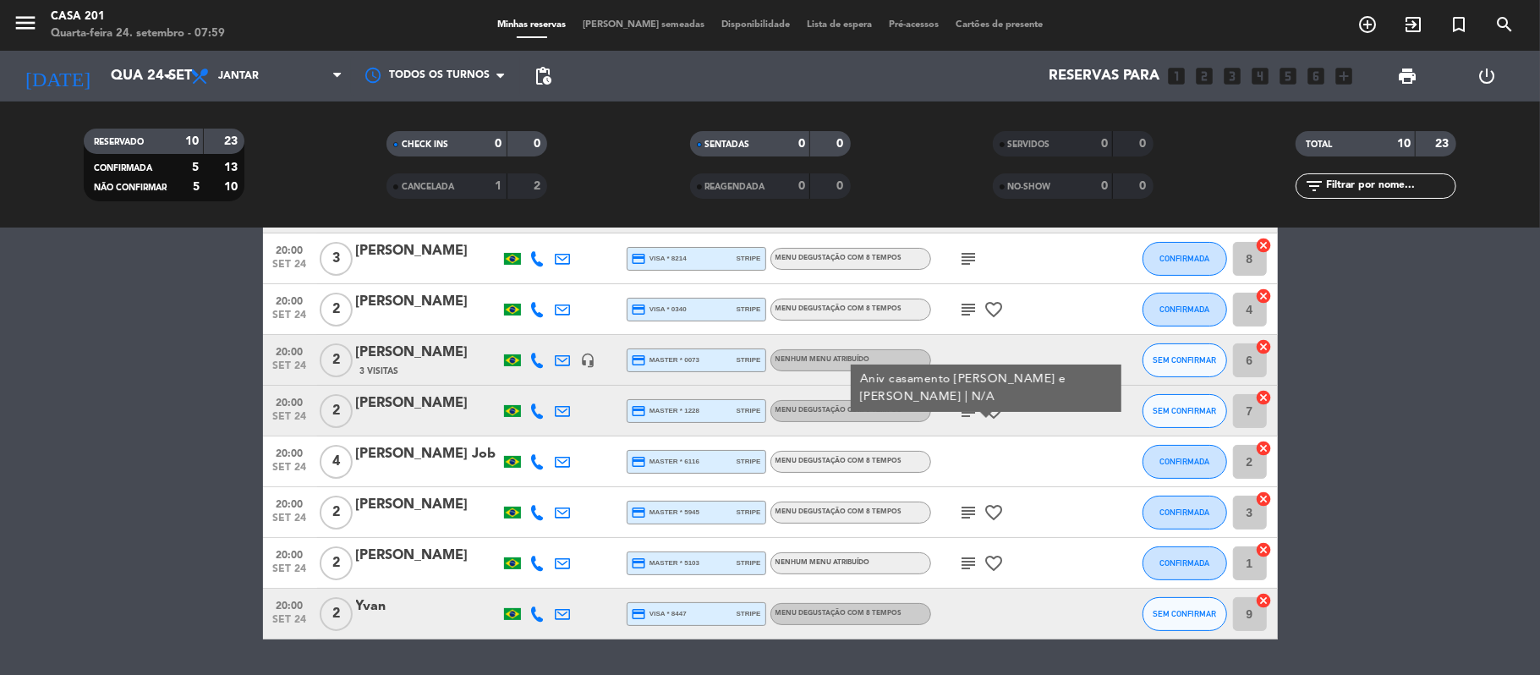
scroll to position [174, 0]
click at [965, 505] on icon "subject" at bounding box center [969, 512] width 20 height 20
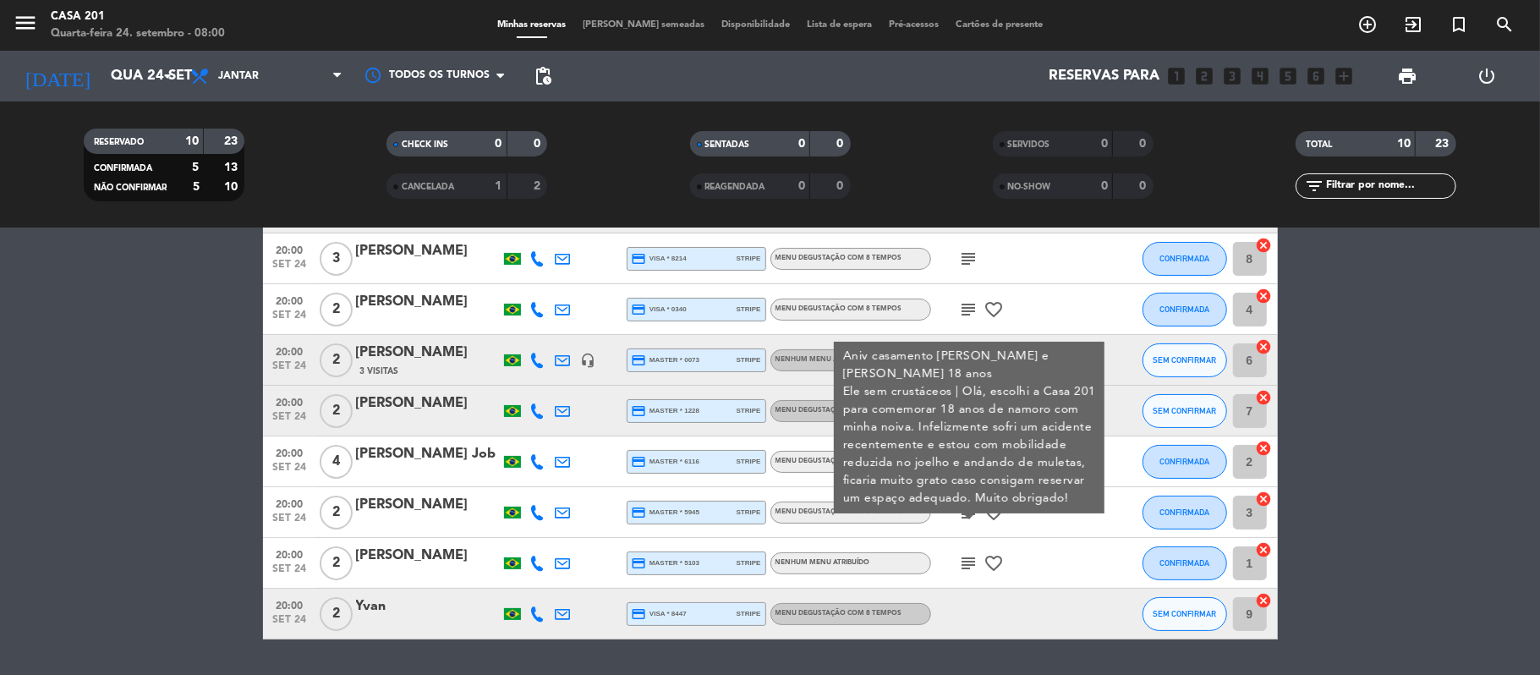
click at [965, 505] on icon "subject" at bounding box center [969, 512] width 20 height 20
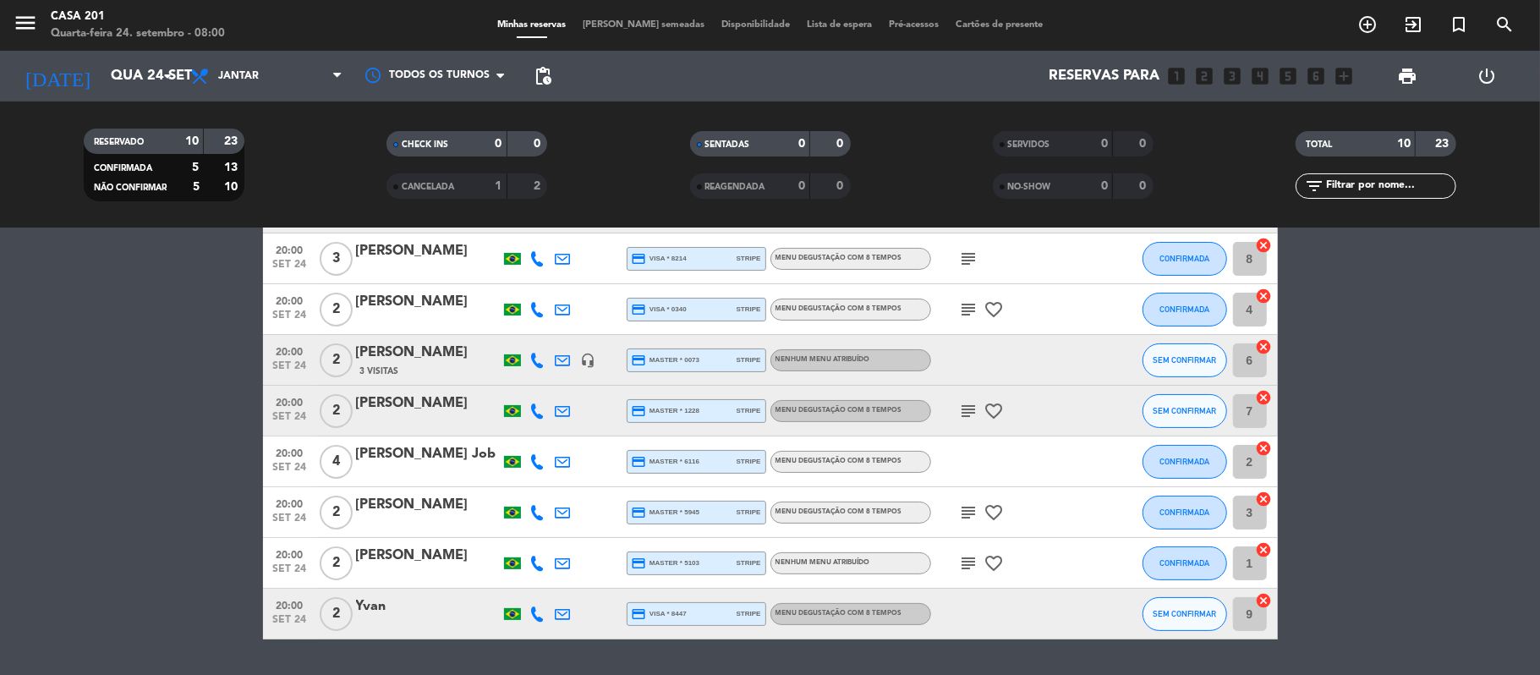
click at [964, 559] on icon "subject" at bounding box center [969, 563] width 20 height 20
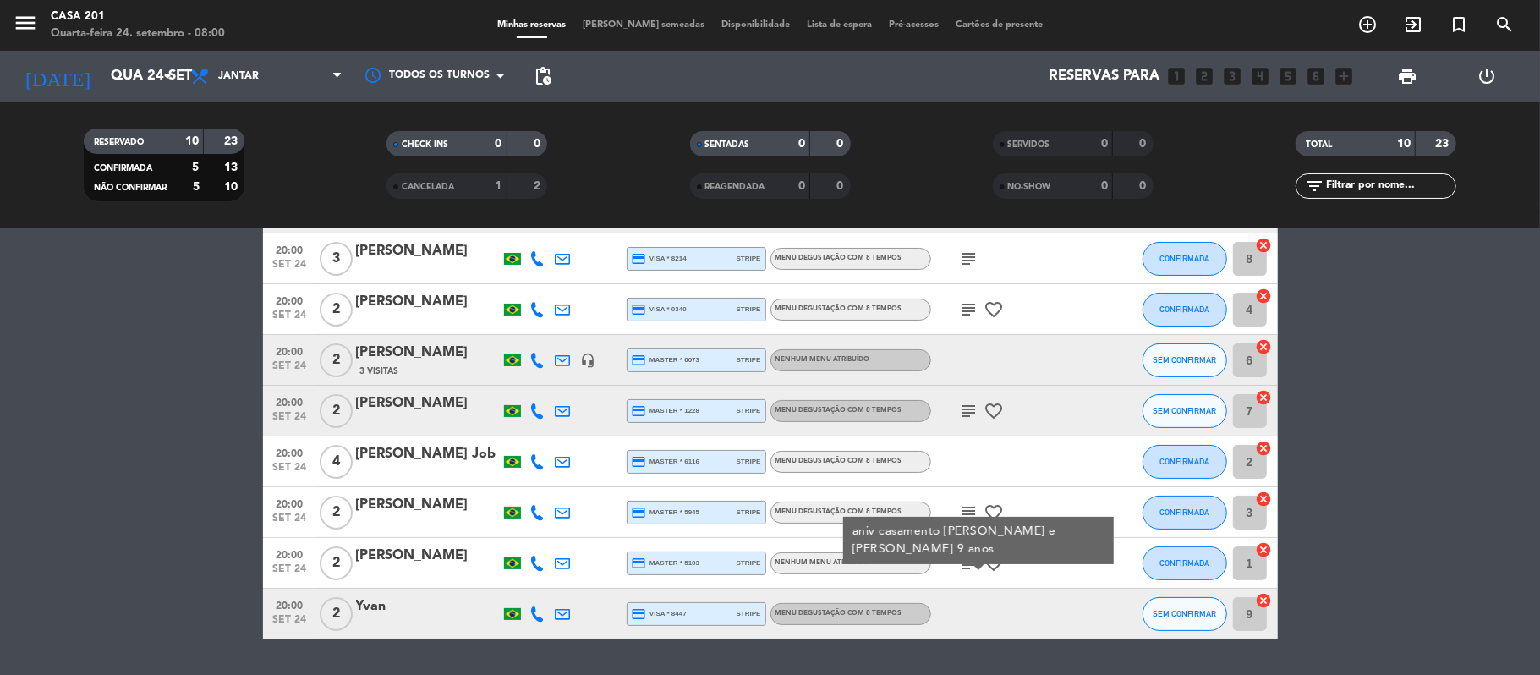
click at [964, 559] on icon "subject" at bounding box center [969, 563] width 20 height 20
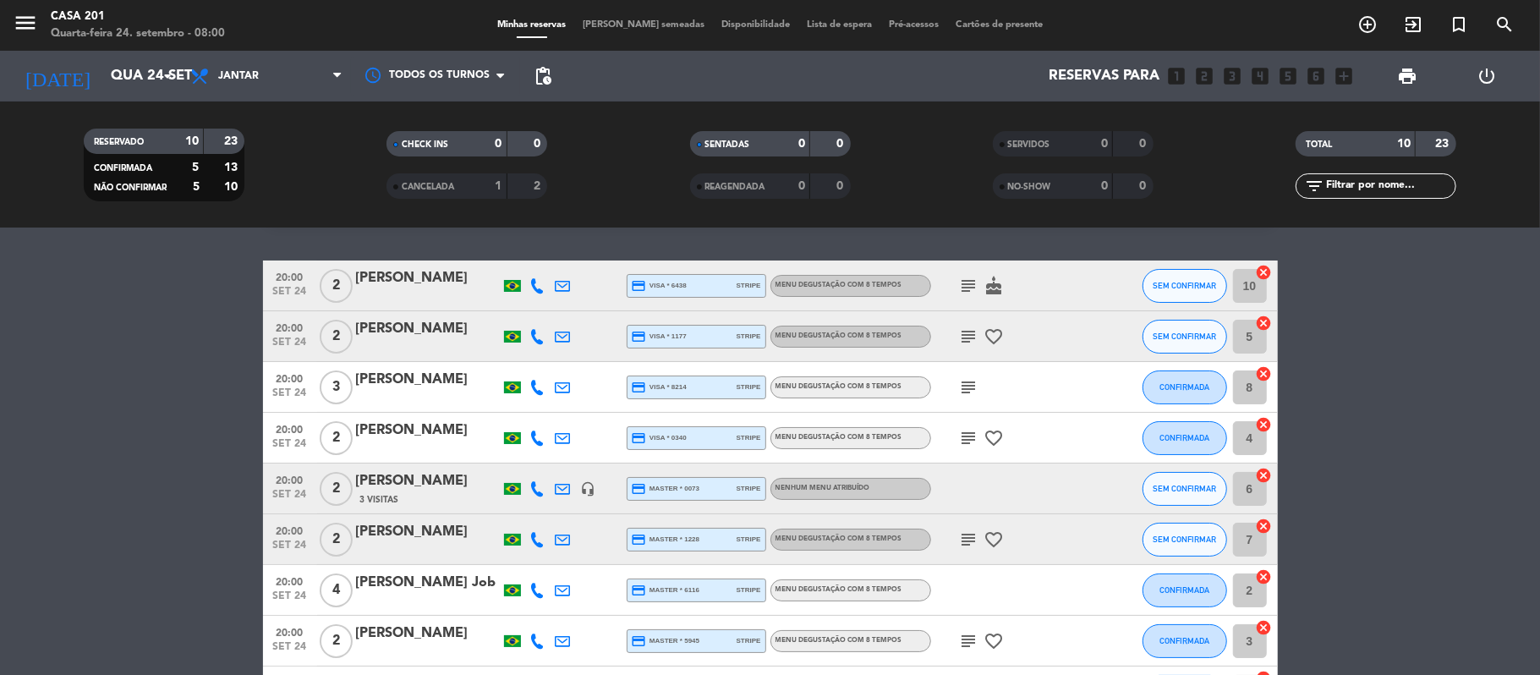
scroll to position [44, 0]
